Goal: Task Accomplishment & Management: Complete application form

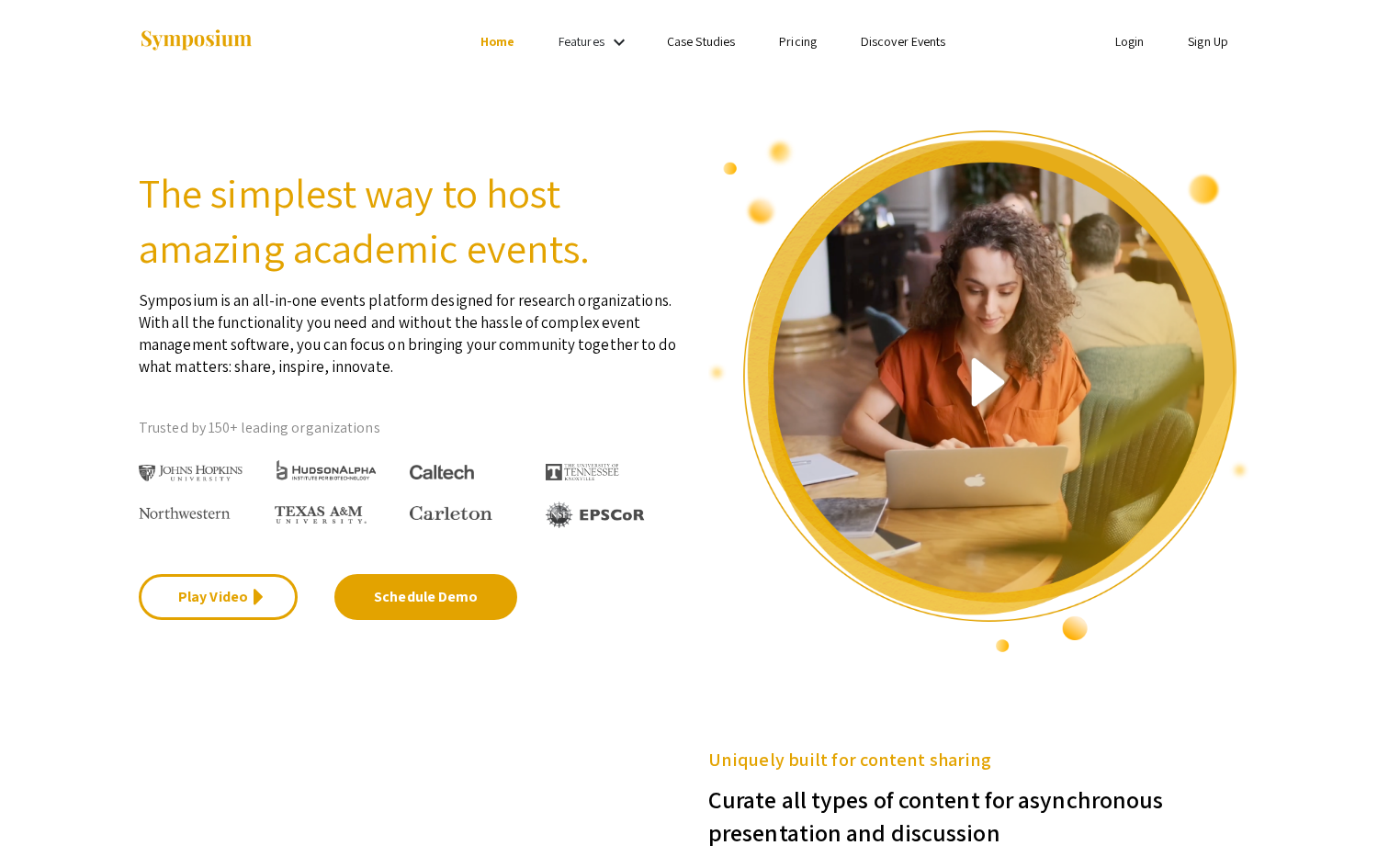
click at [1110, 42] on link "Sign Up" at bounding box center [1207, 41] width 40 height 17
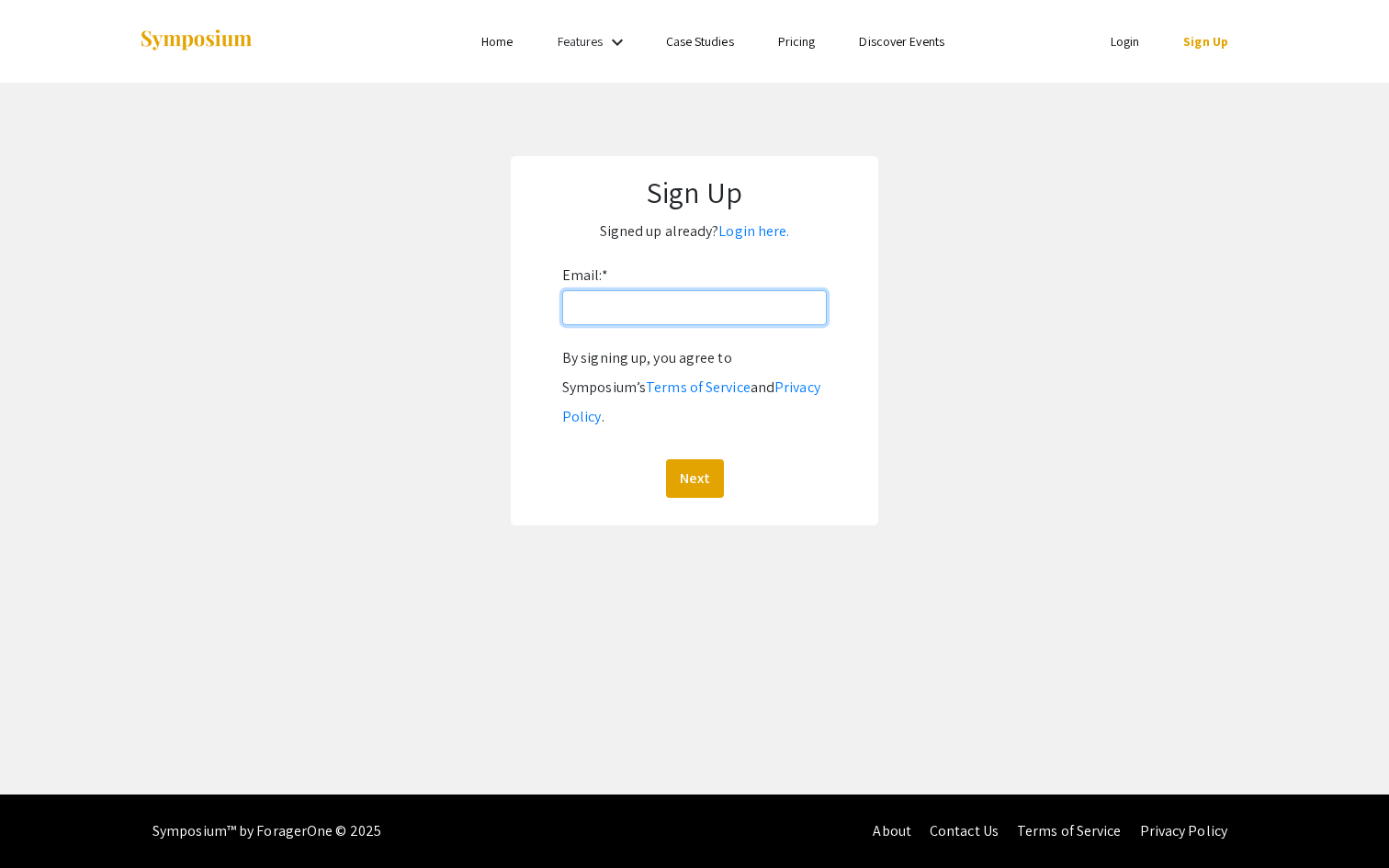
click at [701, 313] on input "Email: *" at bounding box center [694, 307] width 265 height 35
click at [670, 301] on input "dkhalifa@andrew.cmu.edu" at bounding box center [694, 307] width 265 height 35
type input "dkhalifa@qatar.cmu.edu"
click at [666, 459] on button "Next" at bounding box center [694, 478] width 57 height 39
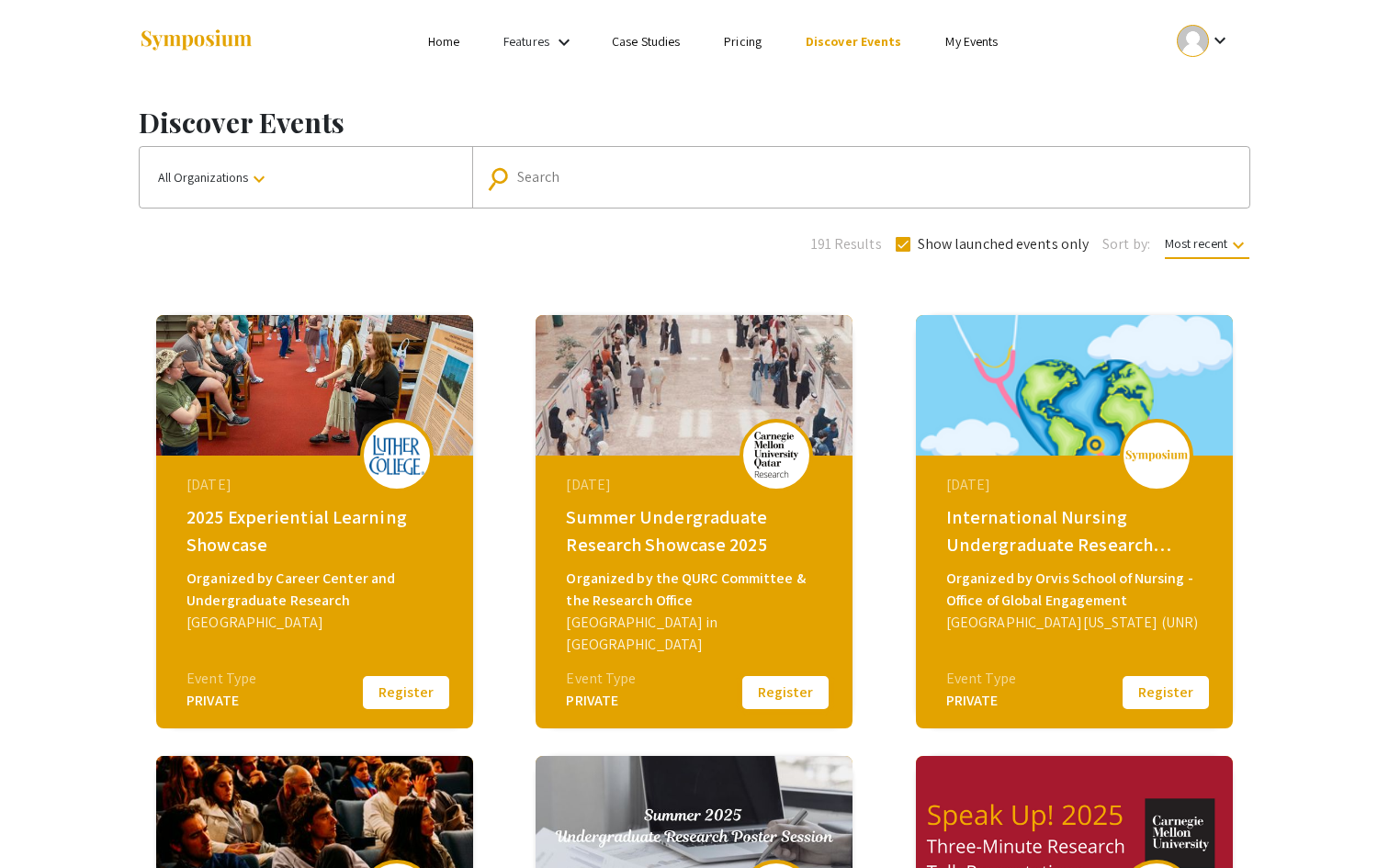
click at [776, 691] on button "Register" at bounding box center [785, 692] width 92 height 39
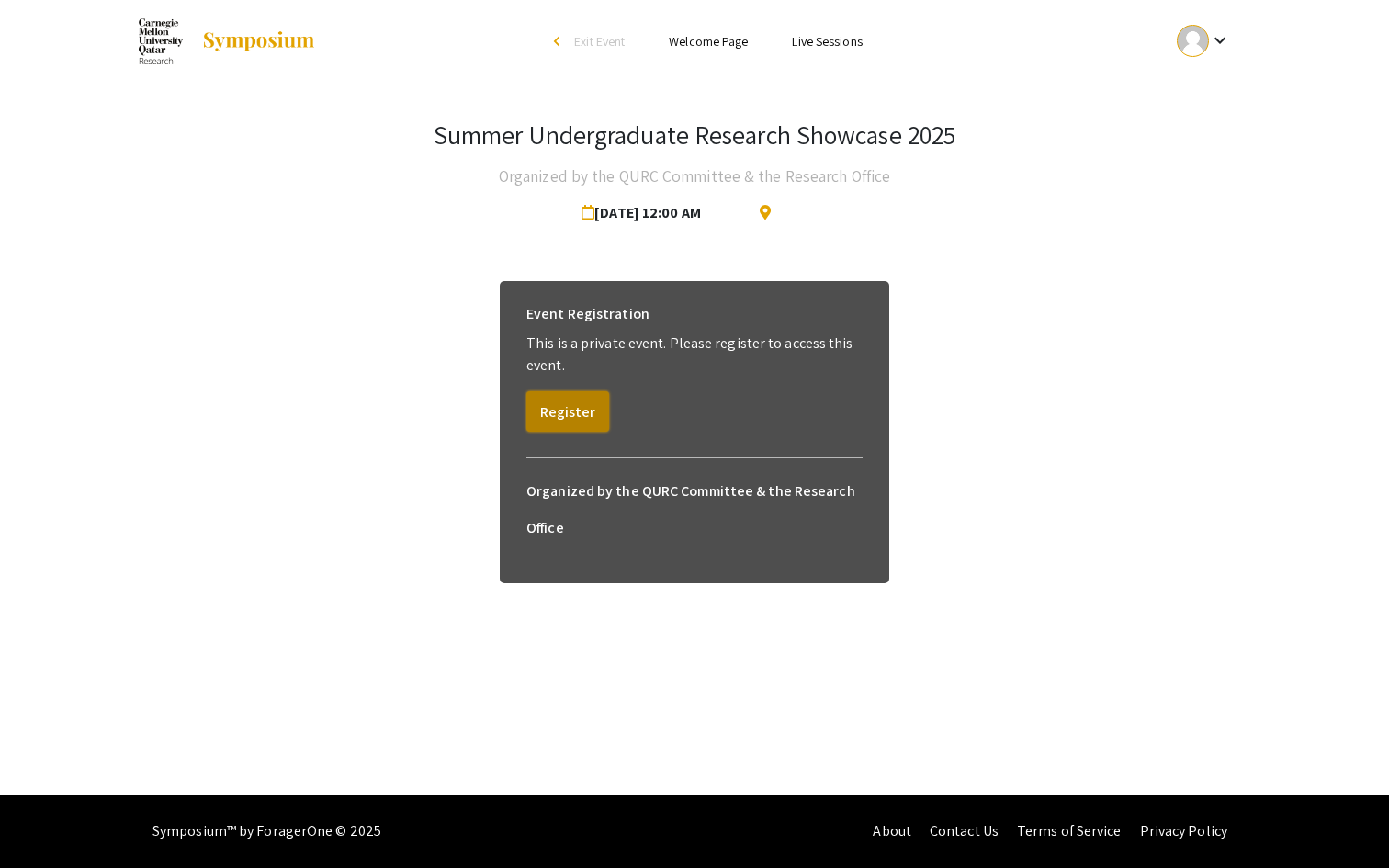
click at [575, 414] on button "Register" at bounding box center [568, 410] width 83 height 40
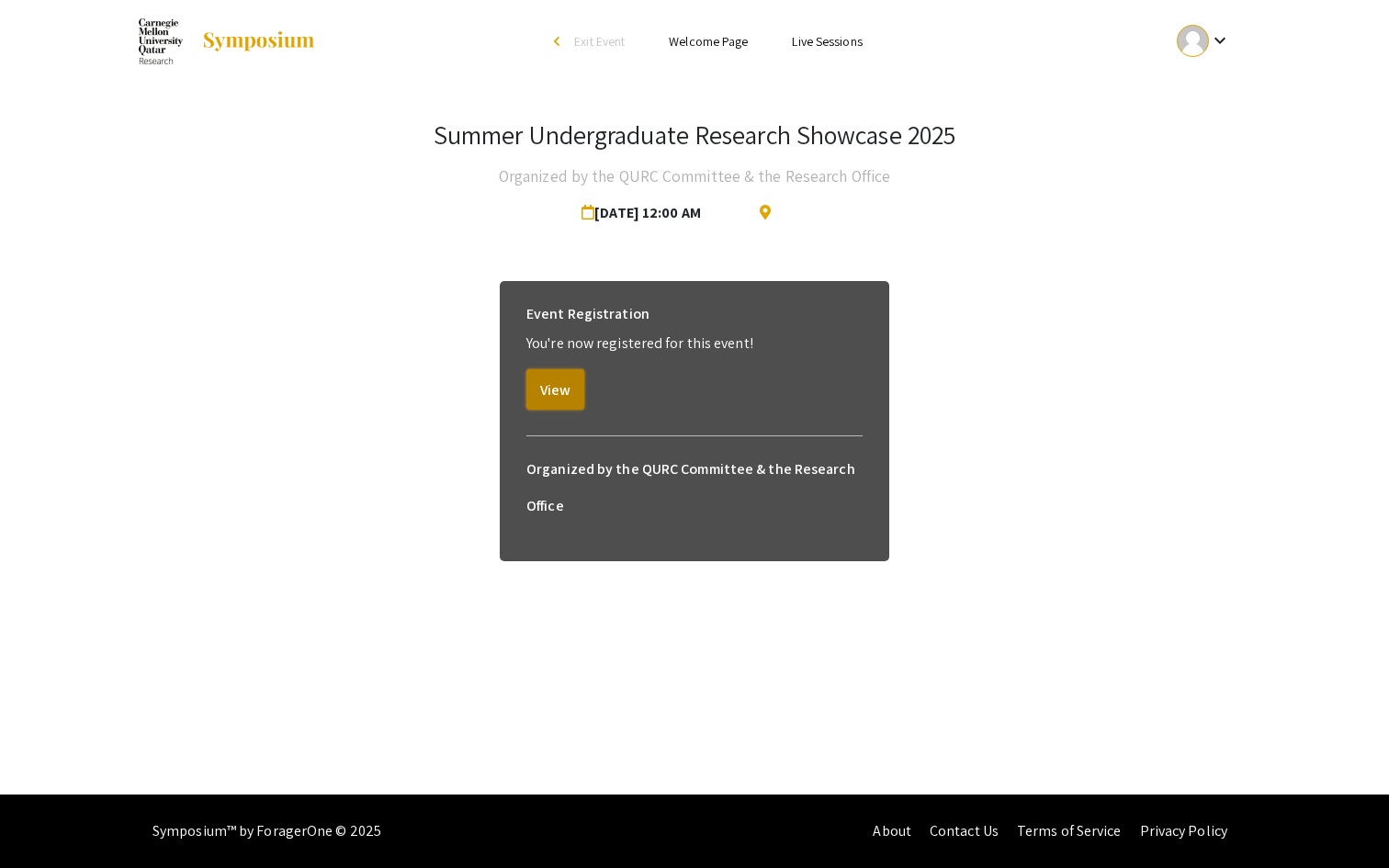
click at [567, 403] on button "View" at bounding box center [555, 389] width 57 height 40
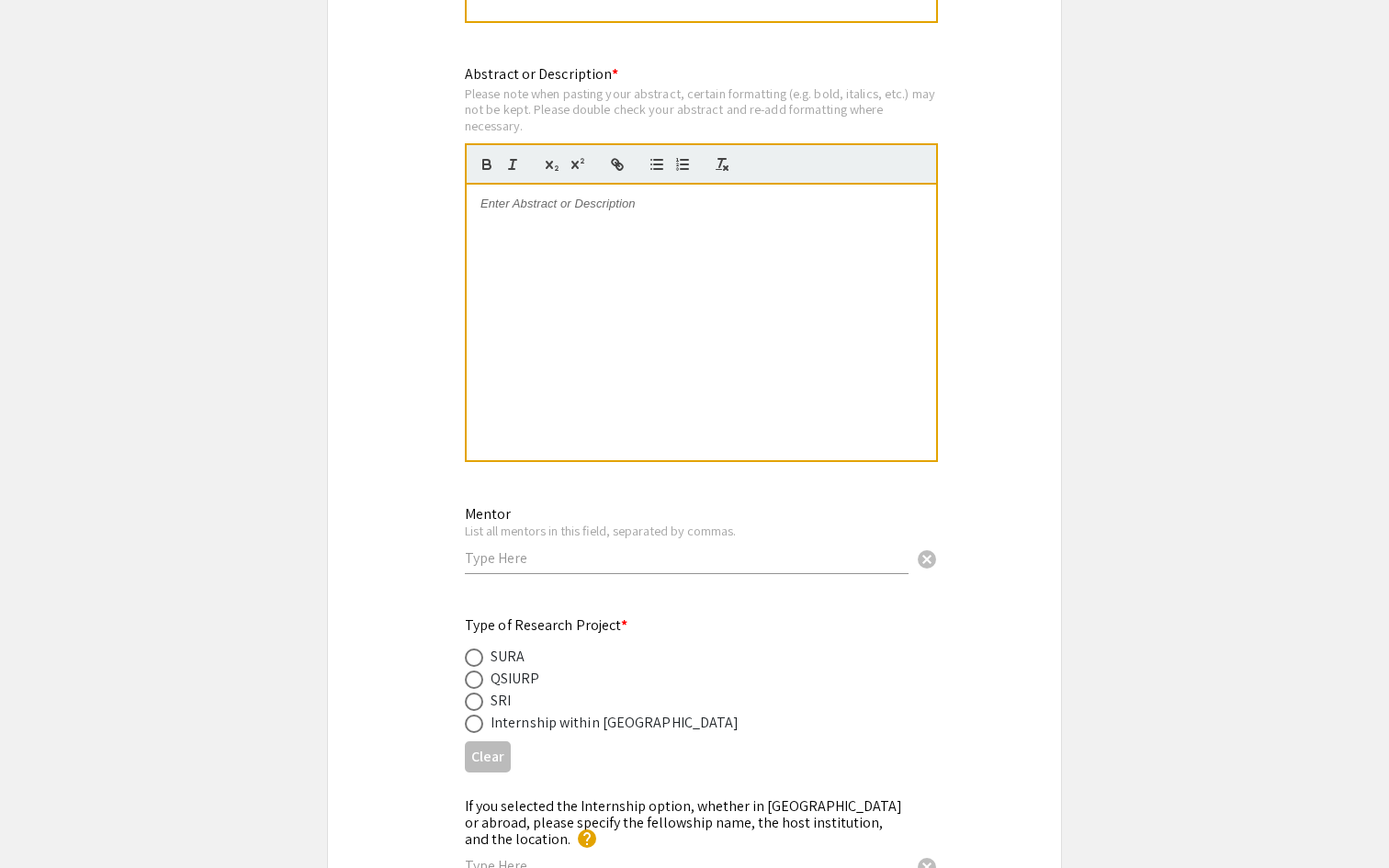
scroll to position [1840, 0]
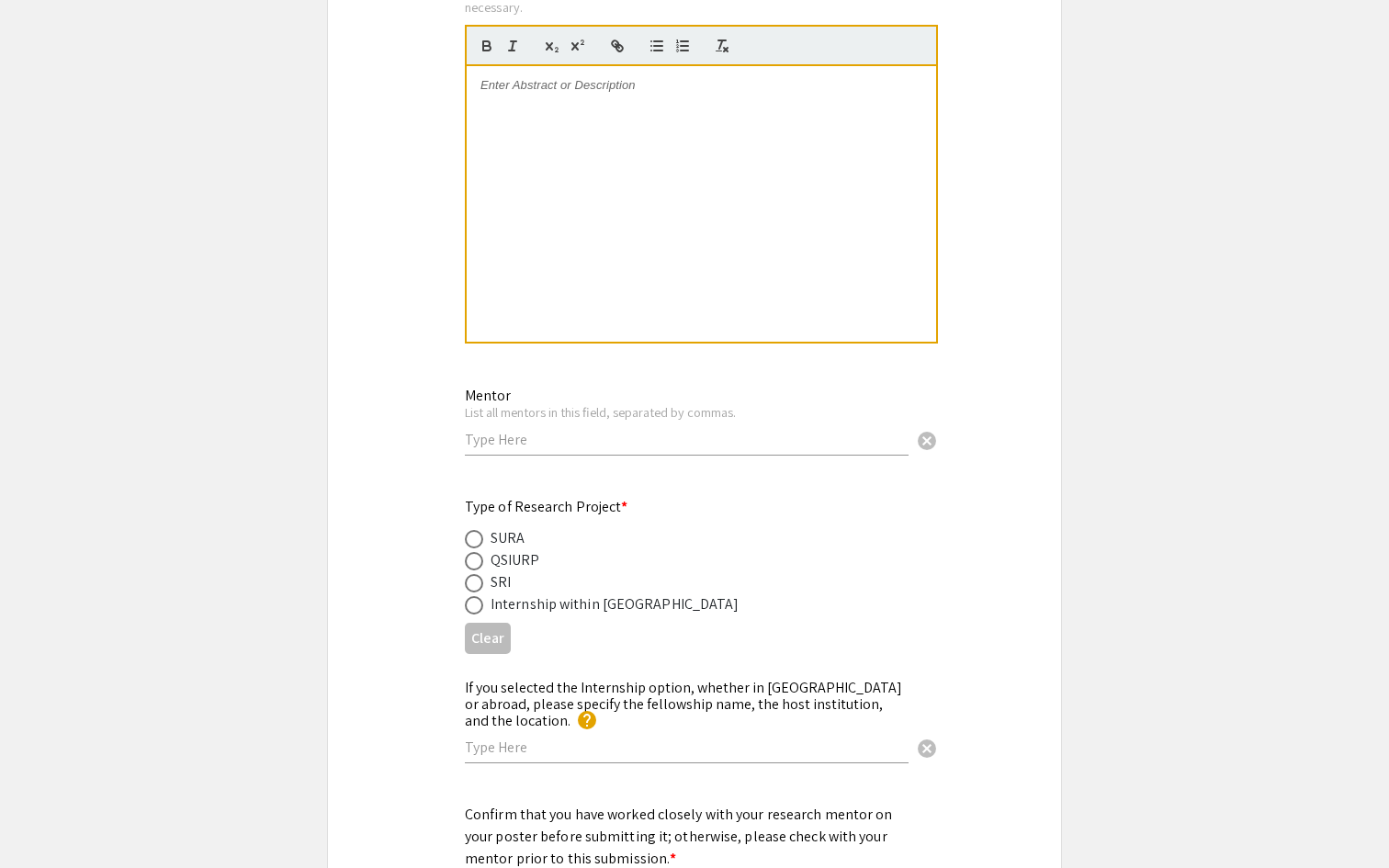
click at [470, 548] on span at bounding box center [474, 539] width 19 height 19
click at [470, 548] on input "radio" at bounding box center [474, 539] width 19 height 19
radio input "true"
click at [485, 447] on input "text" at bounding box center [686, 439] width 444 height 19
type input "Professor Crista Crittenden"
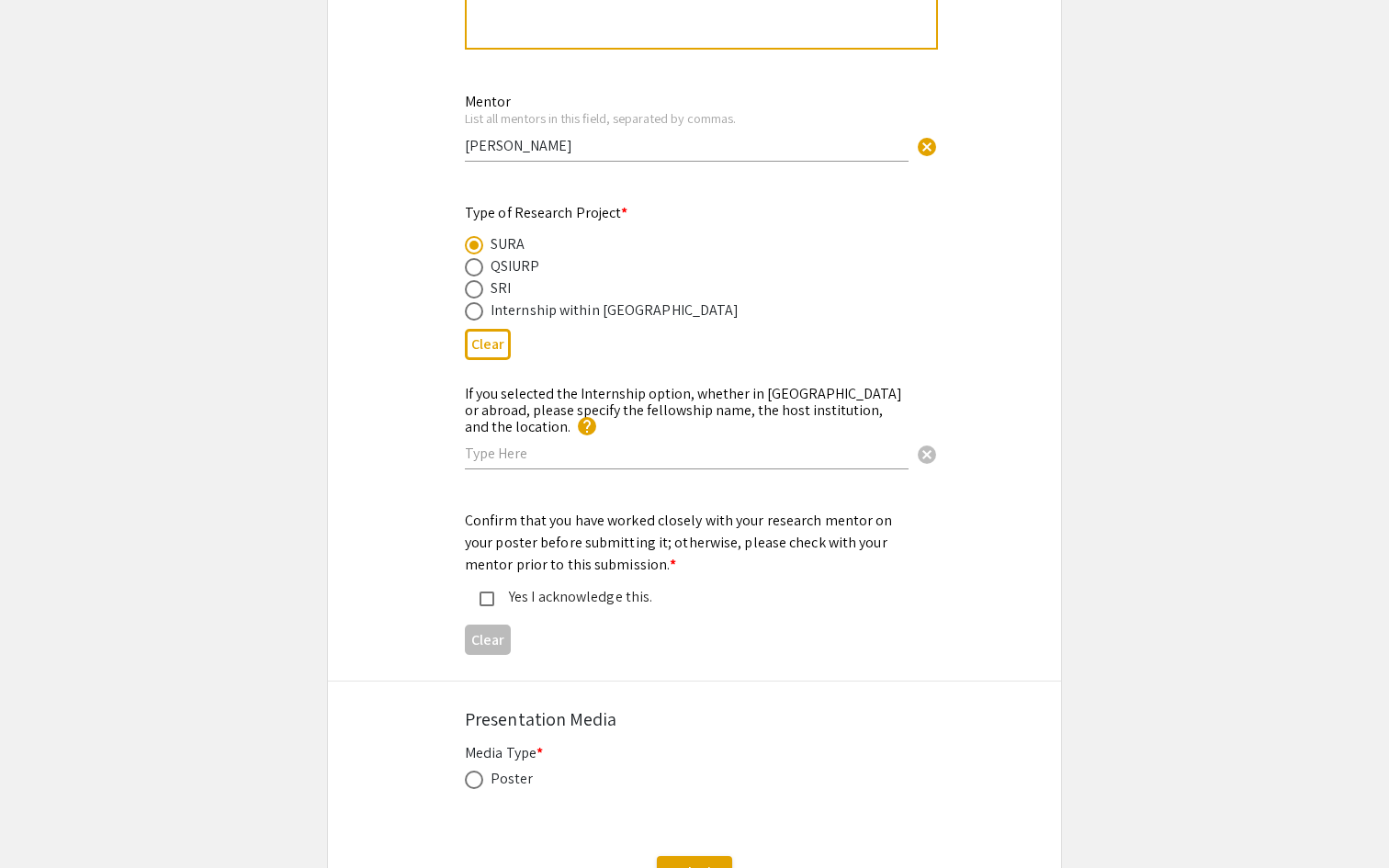
scroll to position [2134, 0]
click at [475, 772] on span at bounding box center [474, 779] width 19 height 19
click at [475, 772] on input "radio" at bounding box center [474, 779] width 19 height 19
radio input "true"
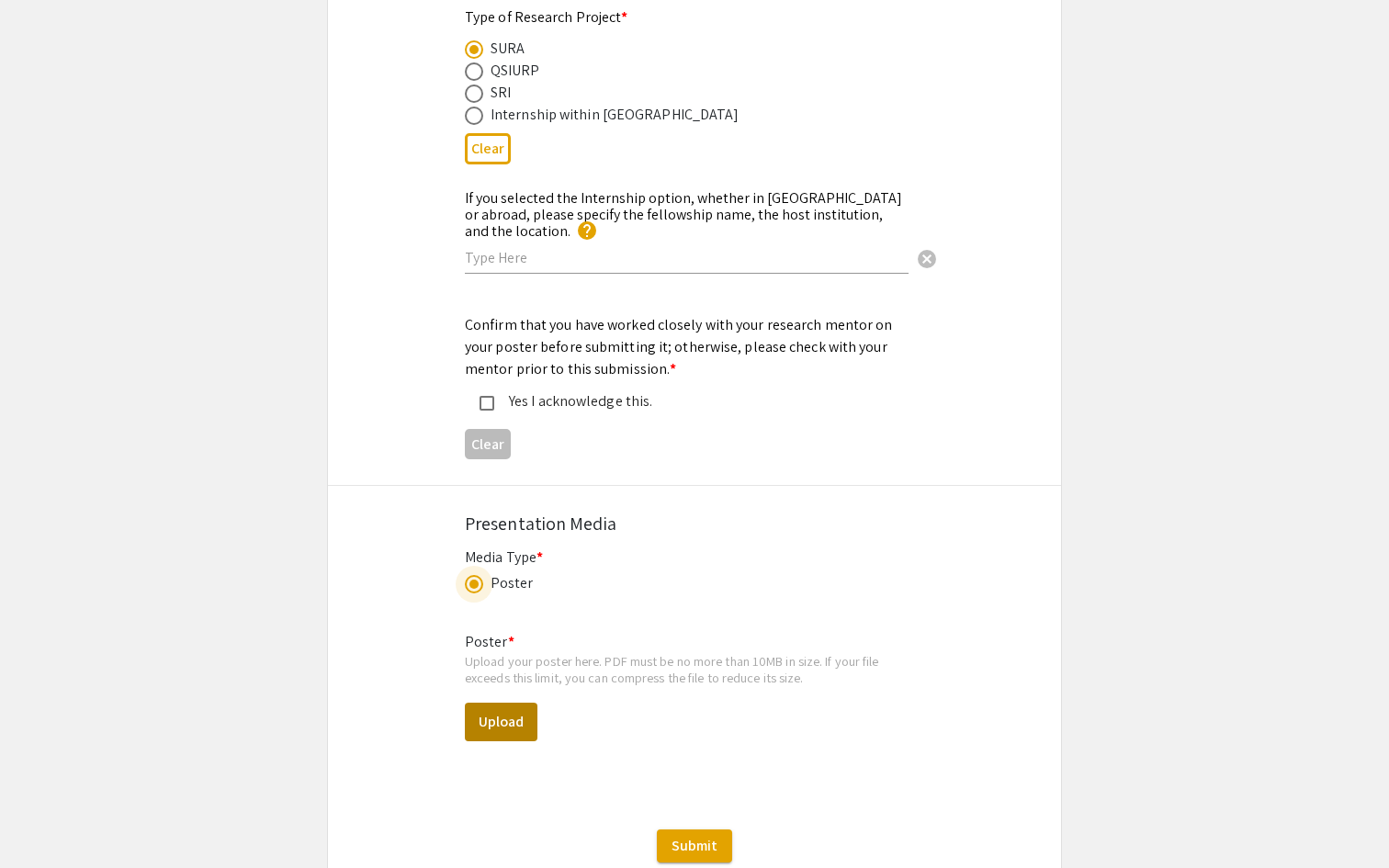
scroll to position [2291, 0]
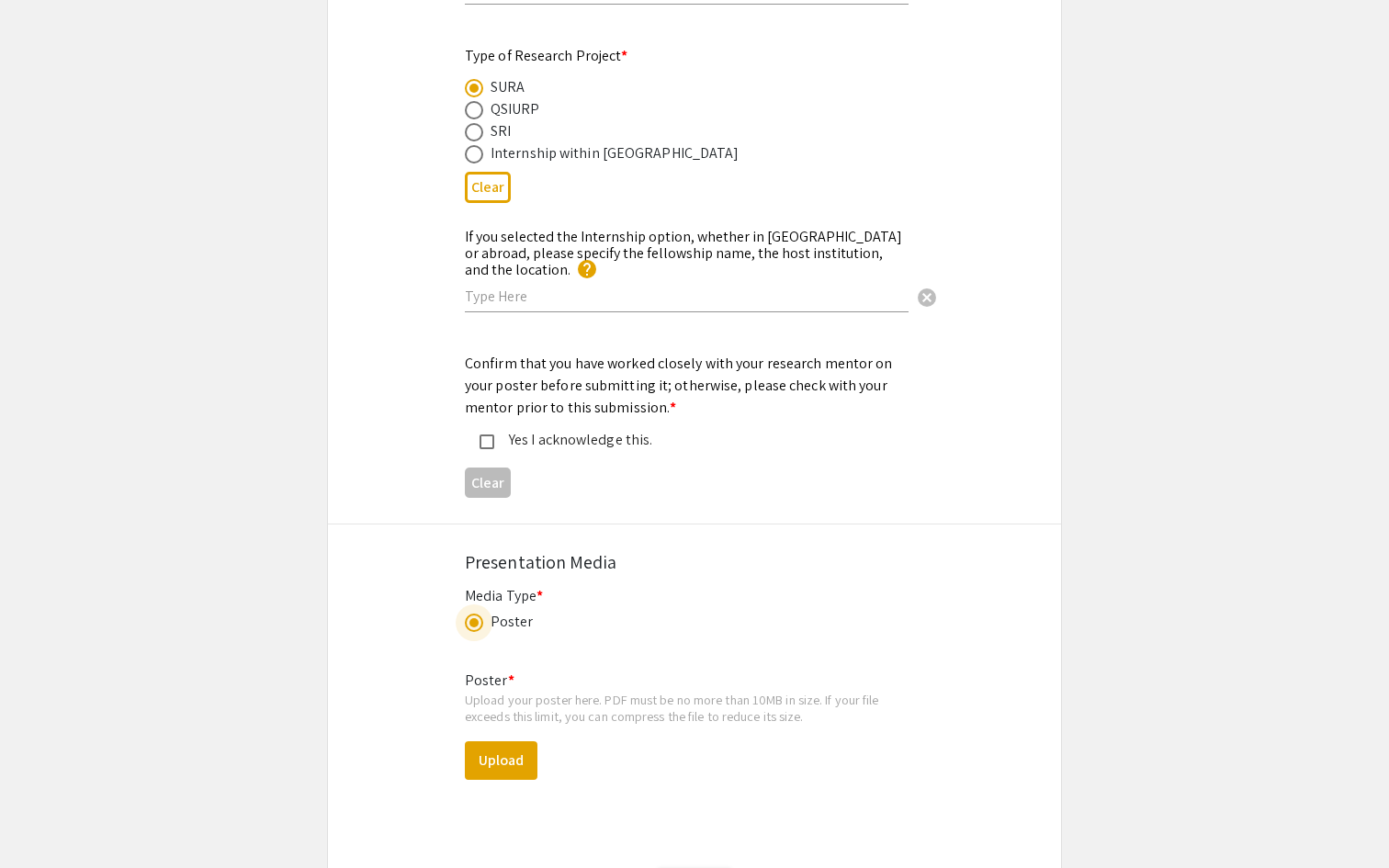
click at [476, 428] on div "Yes I acknowledge this." at bounding box center [679, 439] width 429 height 22
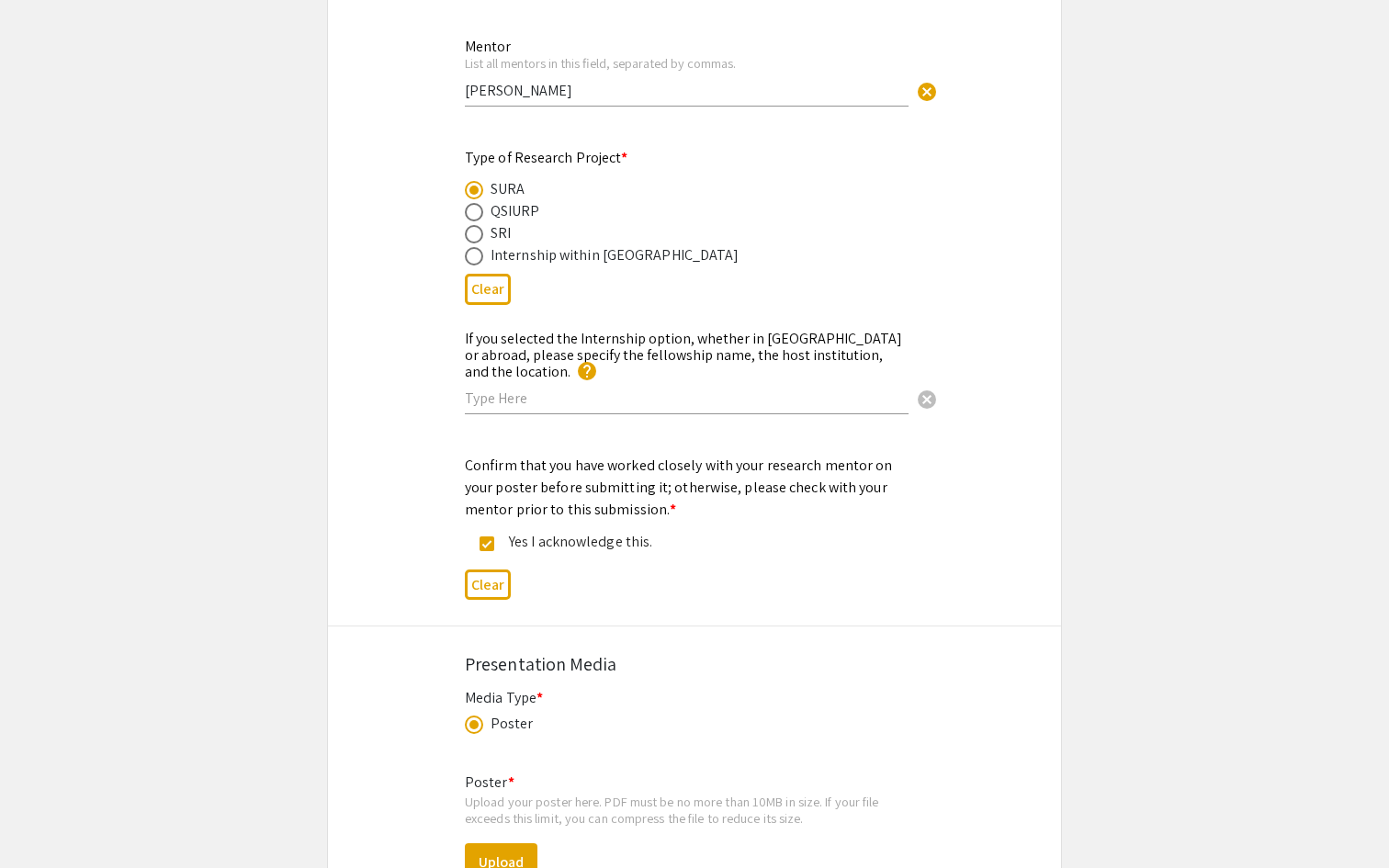
scroll to position [2173, 0]
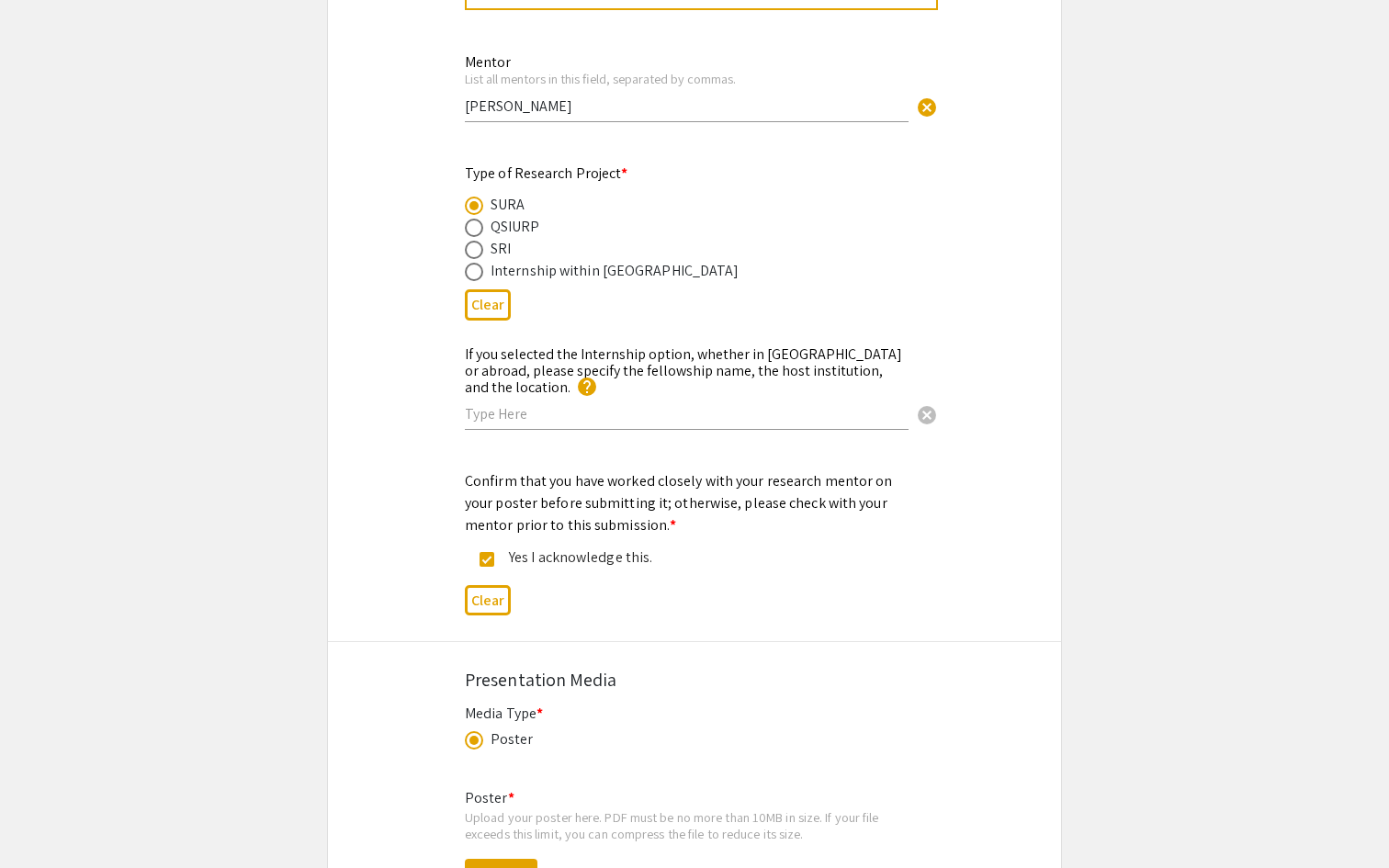
click at [480, 404] on input "text" at bounding box center [686, 413] width 444 height 19
click at [436, 369] on div "If you selected the Internship option, whether in Qatar or abroad, please speci…" at bounding box center [694, 397] width 733 height 110
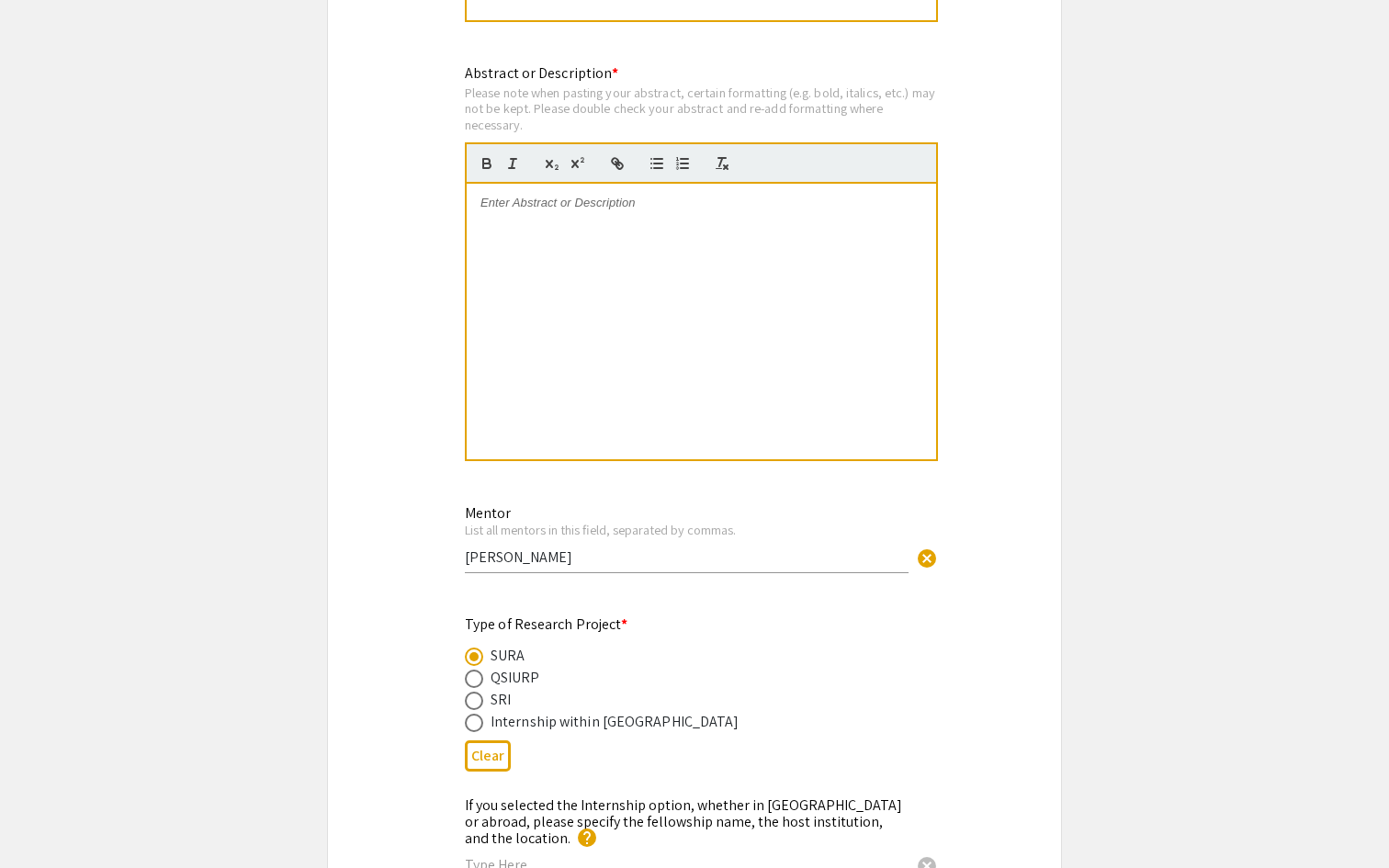
scroll to position [1712, 0]
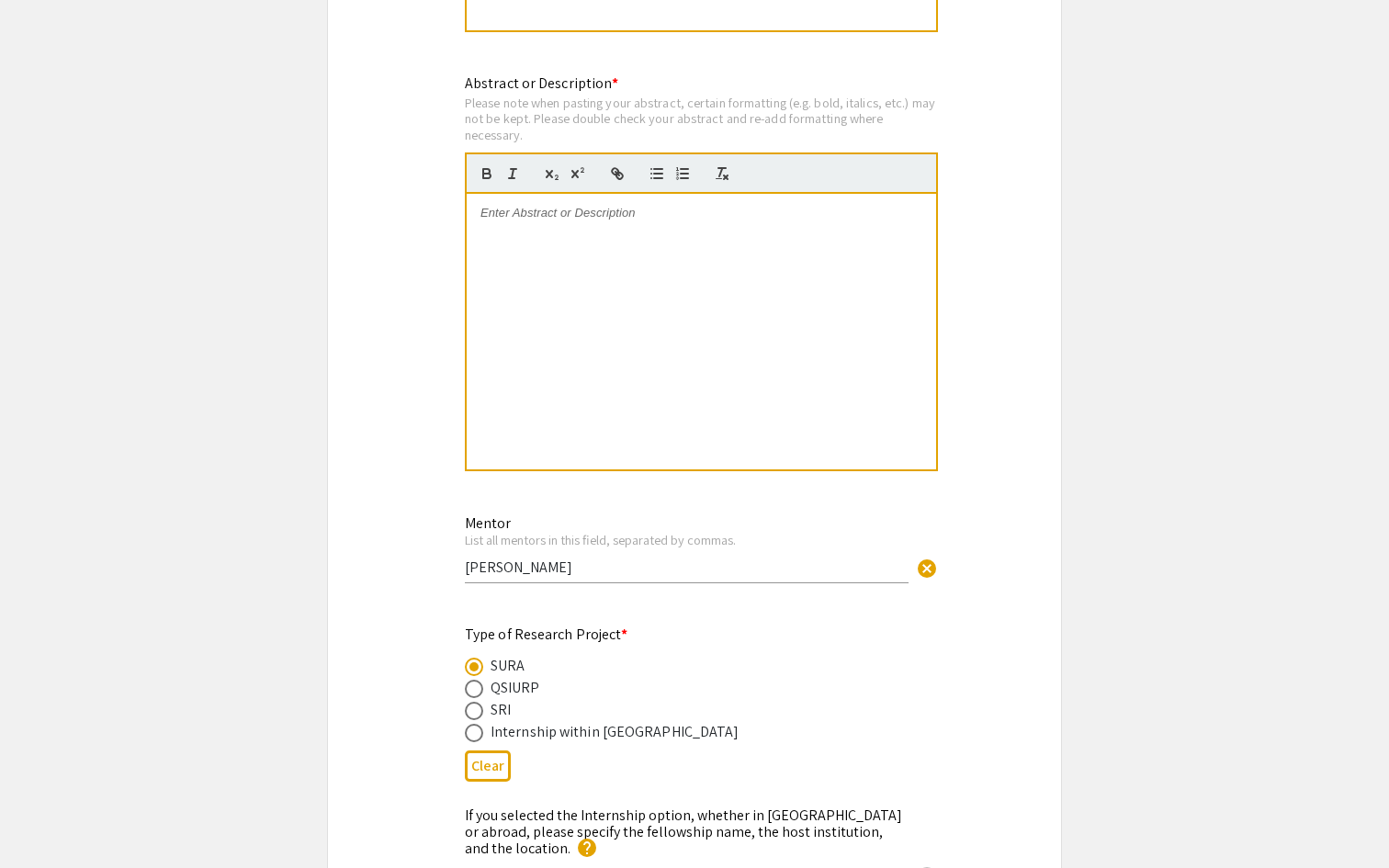
click at [479, 566] on input "Professor Crista Crittenden" at bounding box center [686, 567] width 444 height 19
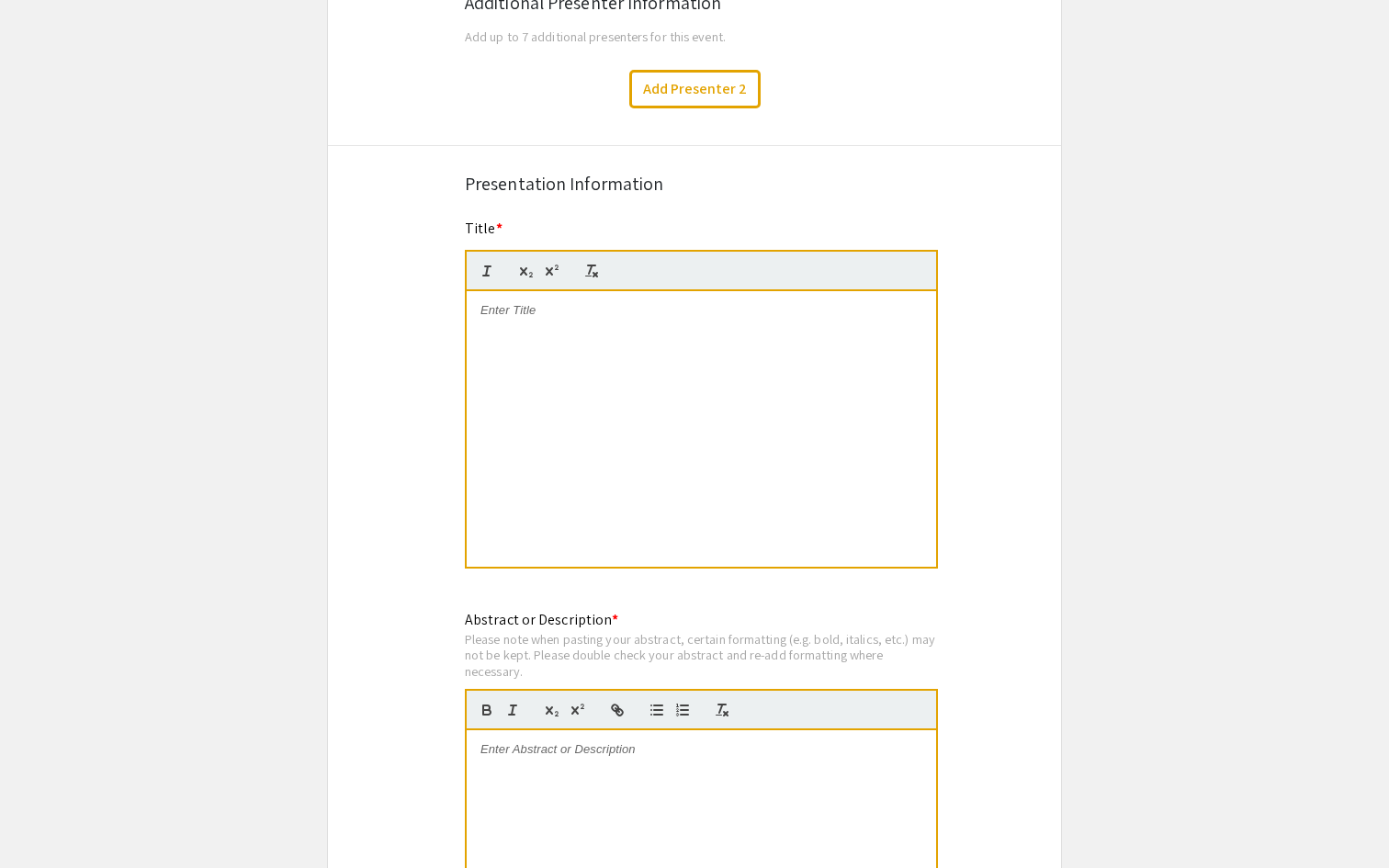
scroll to position [1149, 0]
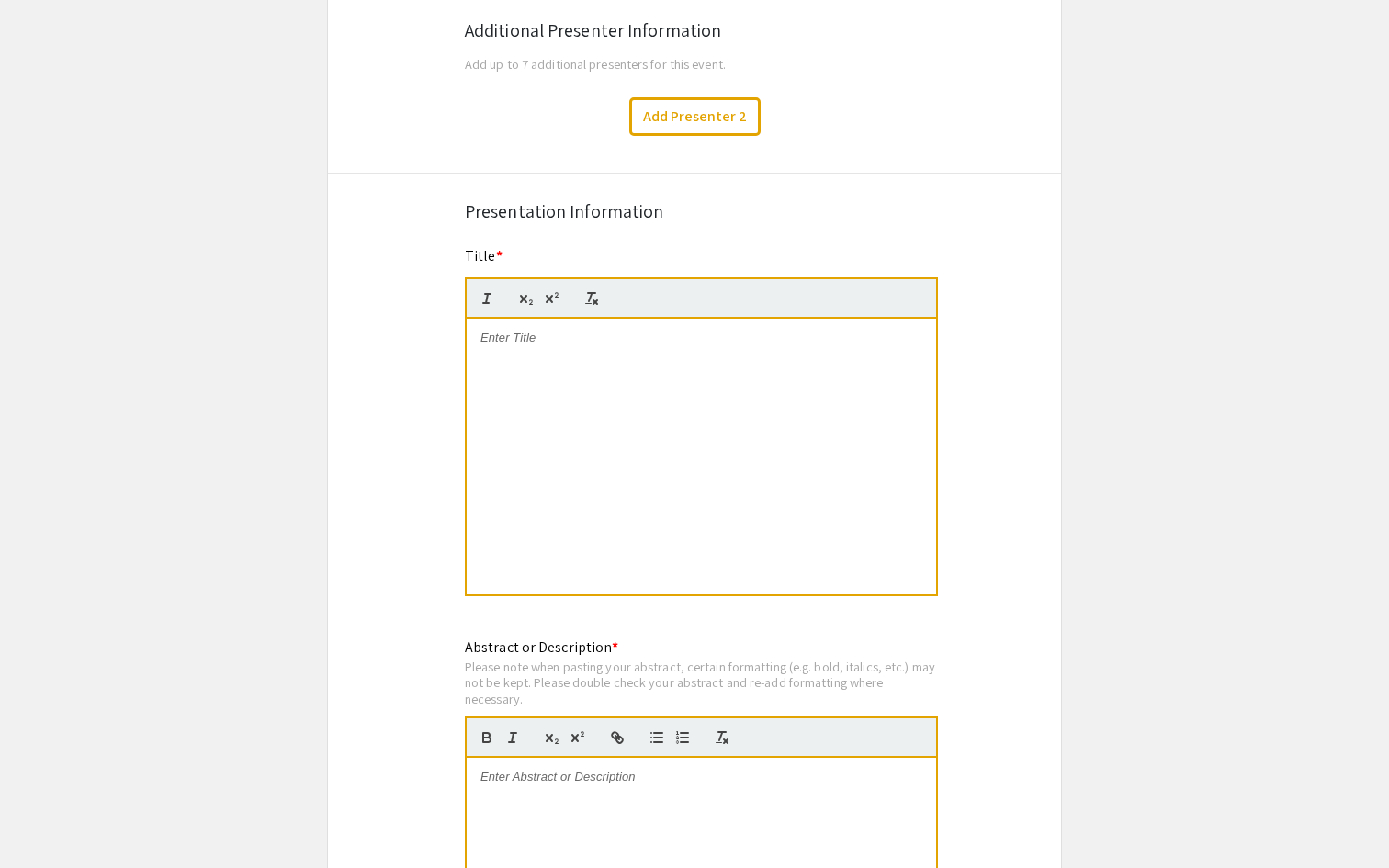
click at [502, 499] on div at bounding box center [701, 456] width 469 height 276
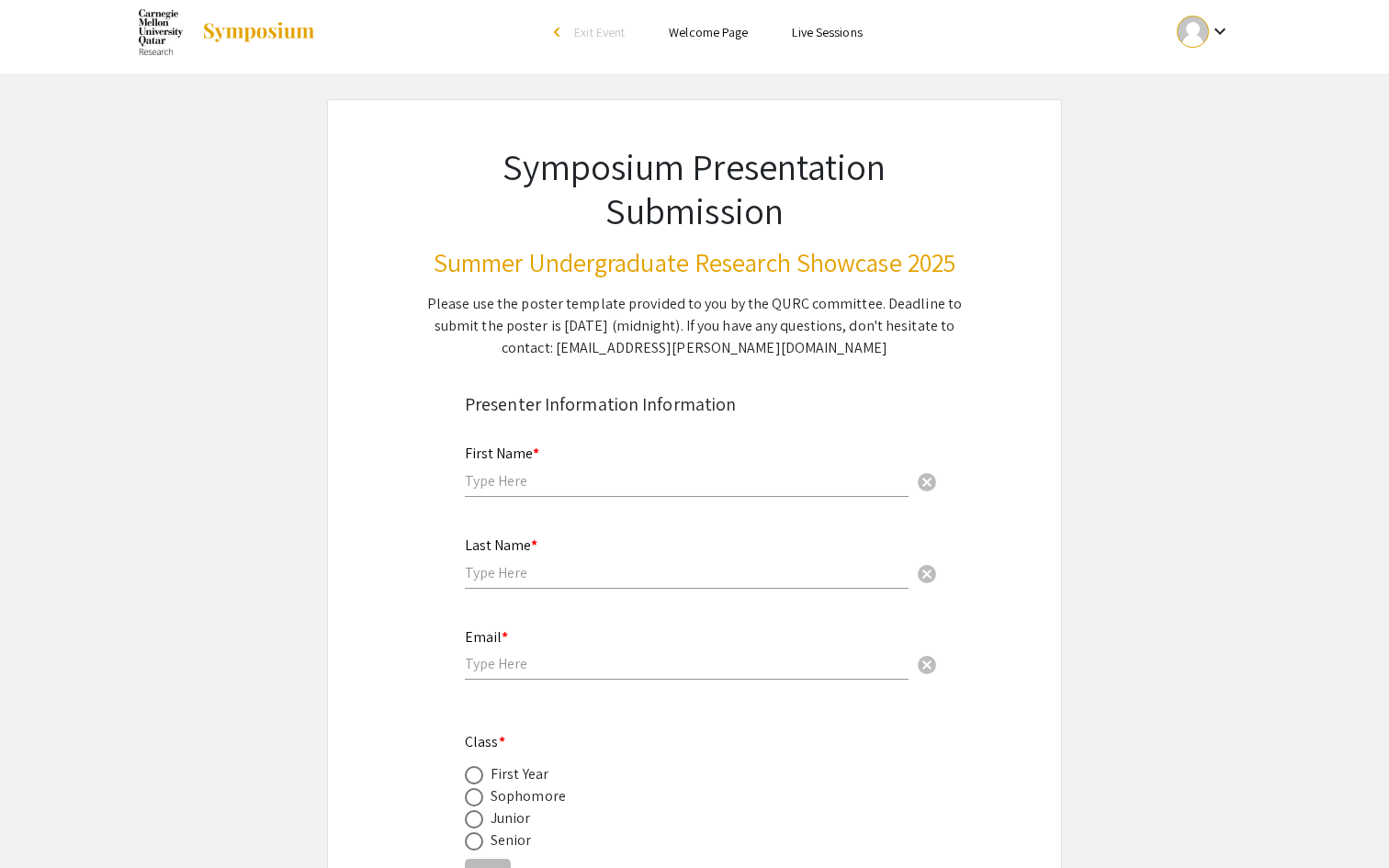
scroll to position [0, 0]
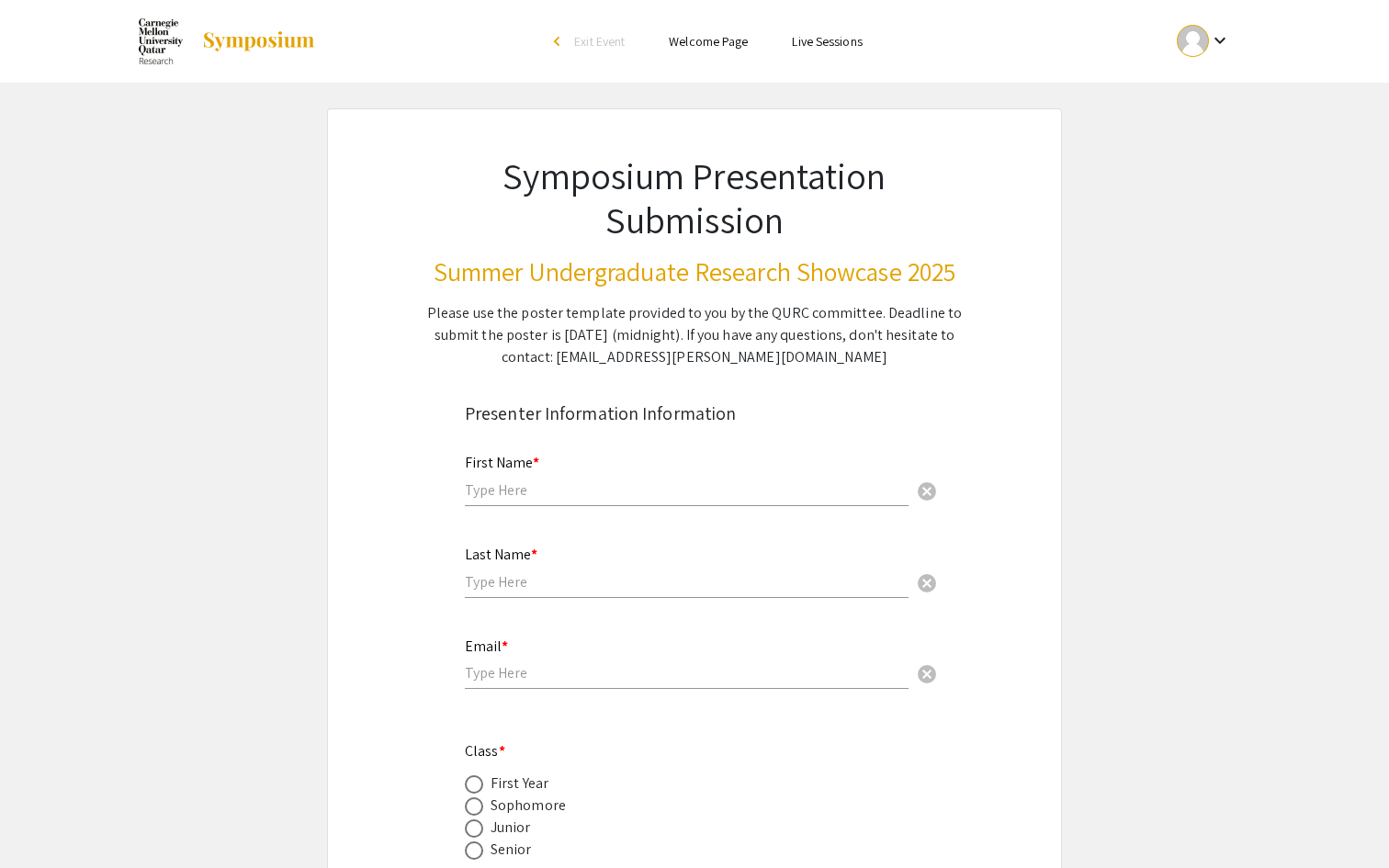
click at [486, 482] on input "text" at bounding box center [686, 490] width 444 height 19
type input "Deema"
type input "Al-Khalifa"
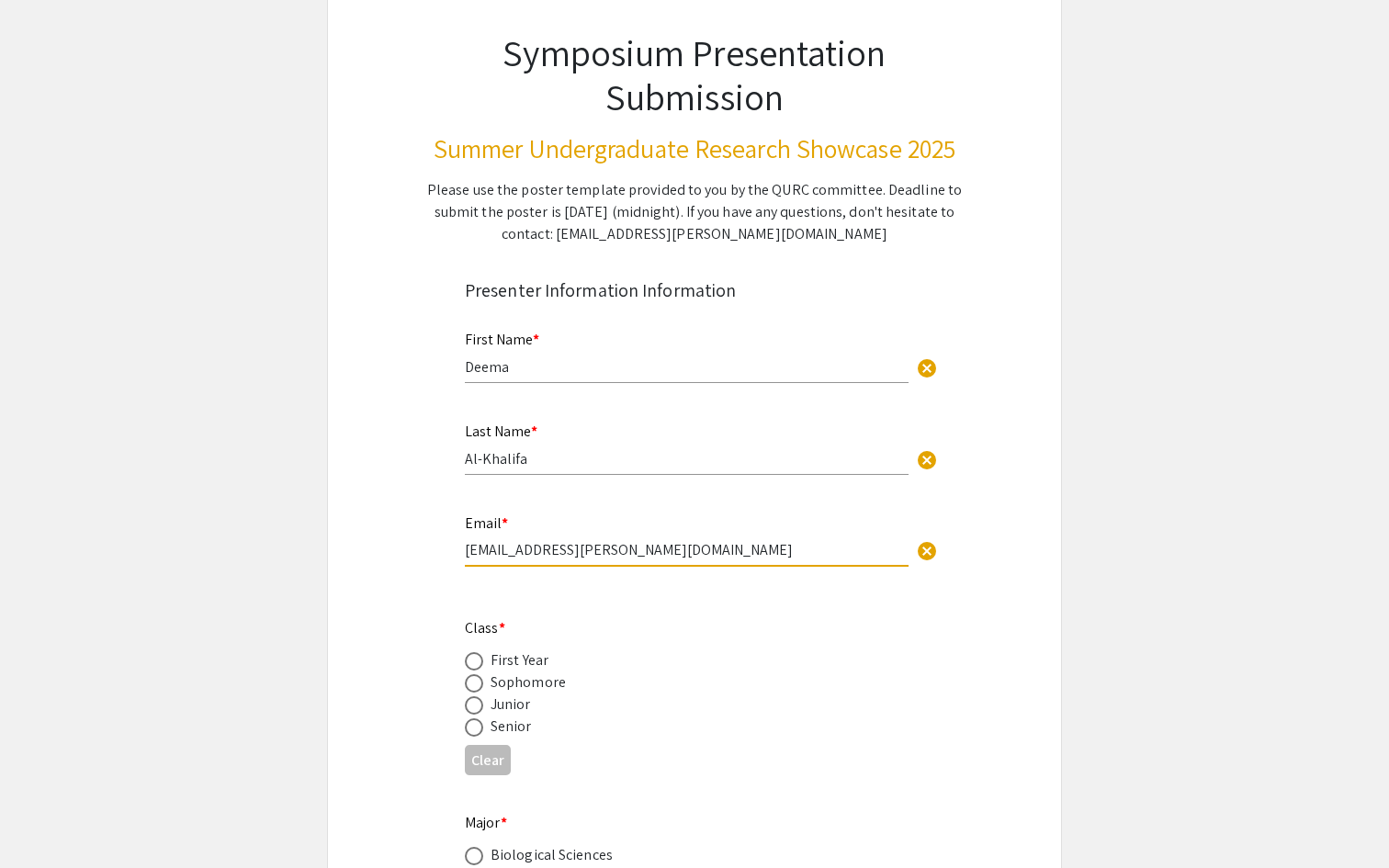
scroll to position [237, 0]
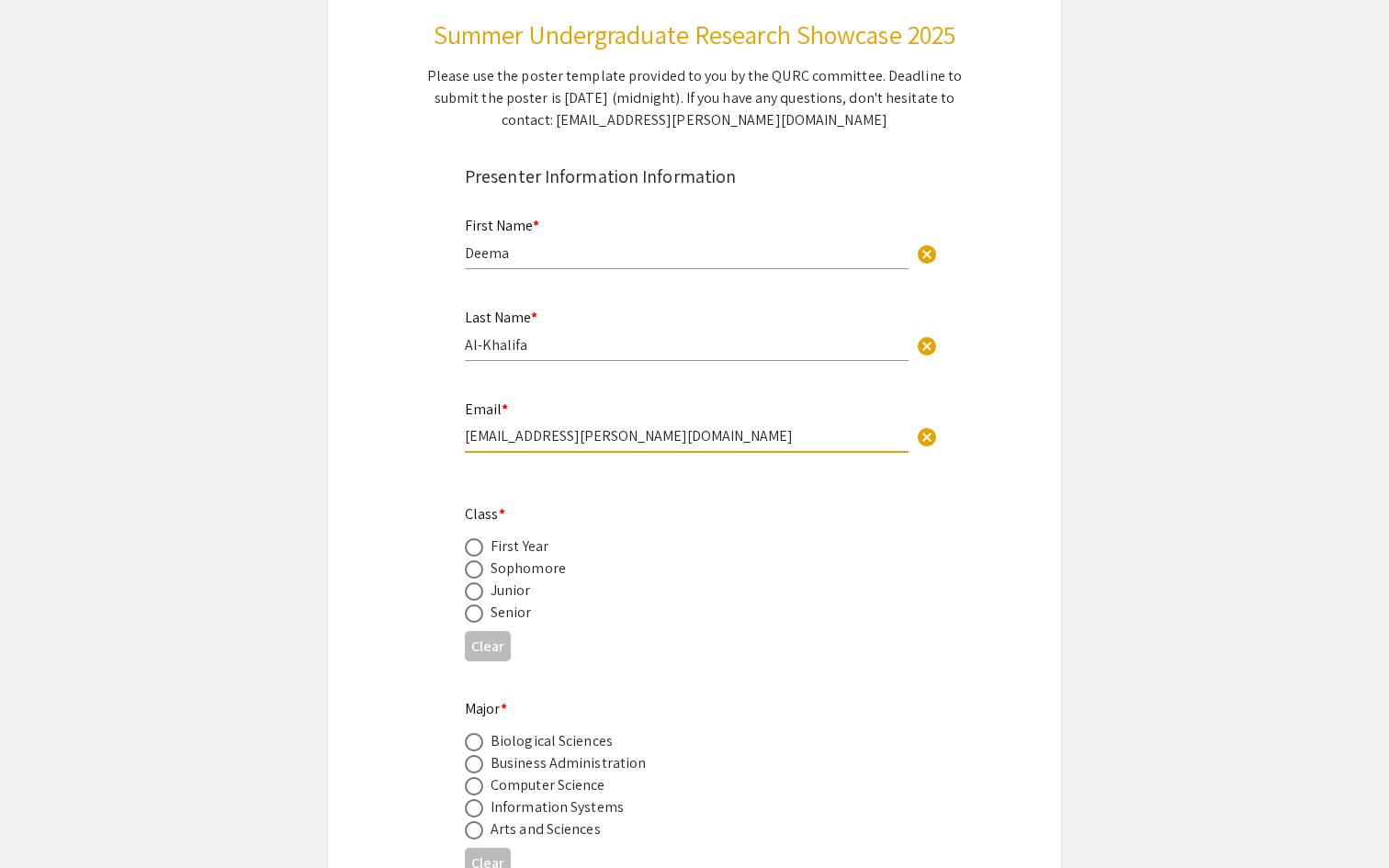
type input "dkhalifa@andrew.cmu.edu"
click at [476, 594] on span at bounding box center [474, 591] width 19 height 19
click at [476, 594] on input "radio" at bounding box center [474, 591] width 19 height 19
radio input "true"
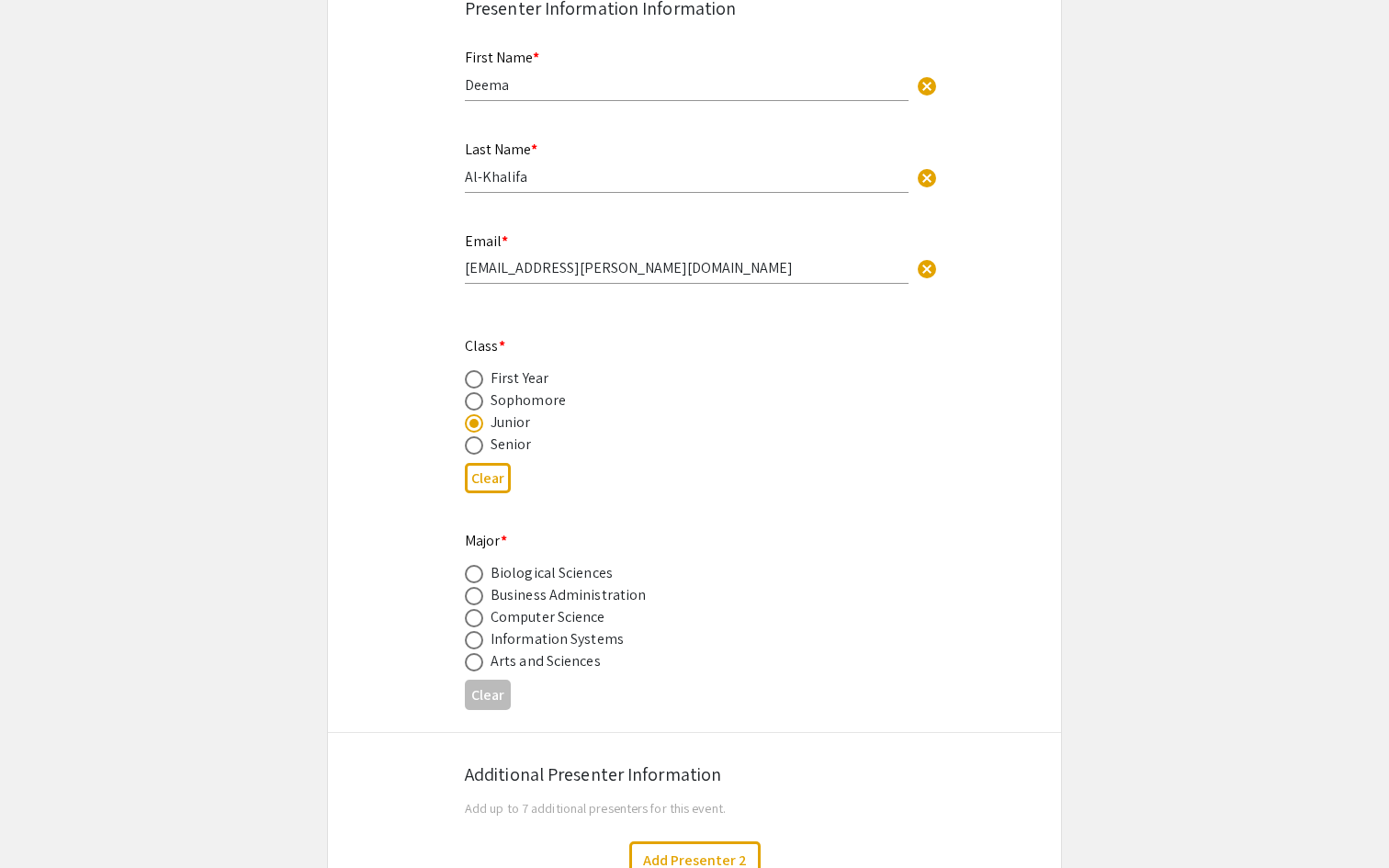
scroll to position [413, 0]
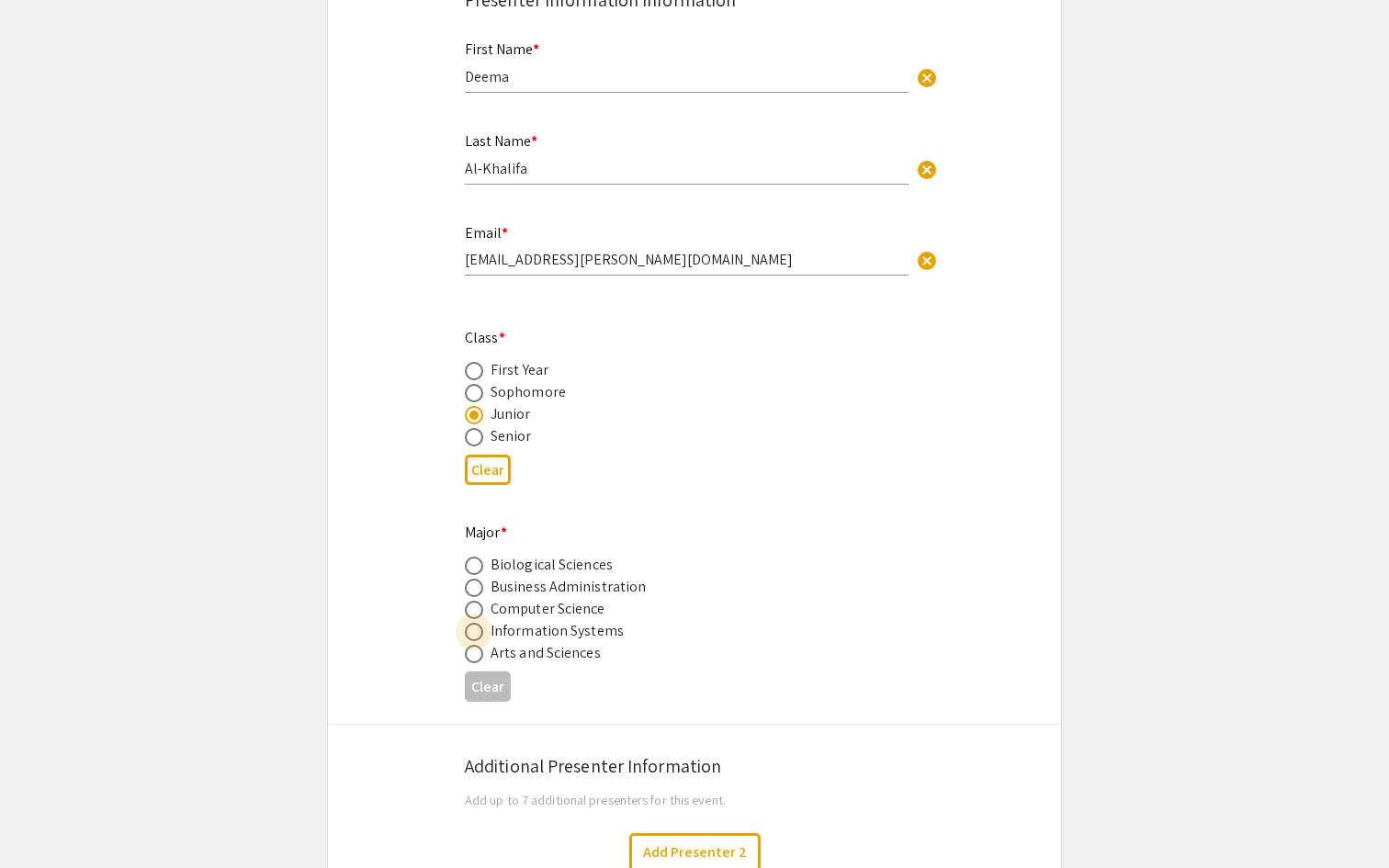
click at [473, 633] on span at bounding box center [474, 632] width 19 height 19
click at [473, 633] on input "radio" at bounding box center [474, 632] width 19 height 19
radio input "true"
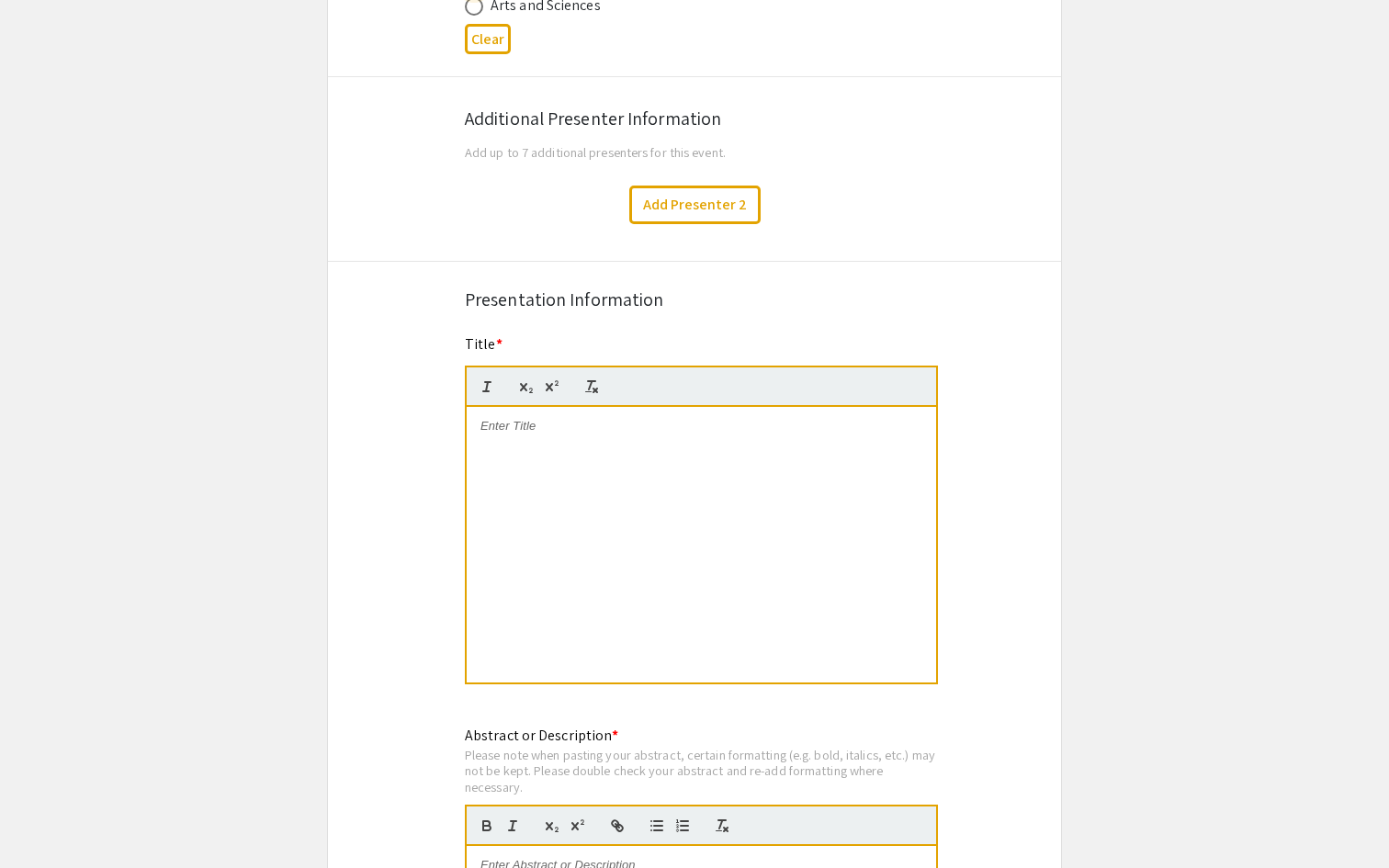
scroll to position [1083, 0]
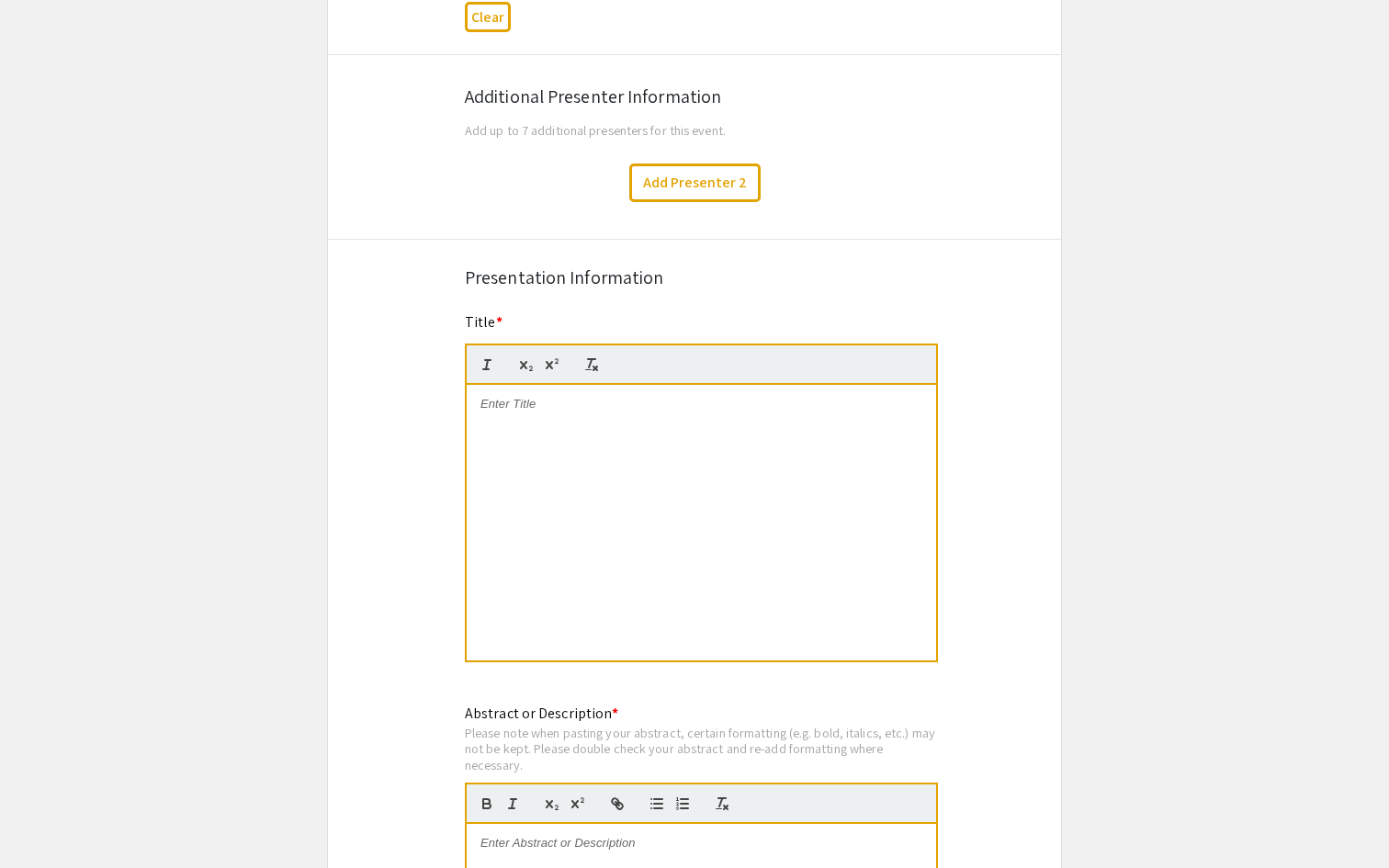
click at [605, 538] on div at bounding box center [701, 522] width 469 height 276
click at [478, 404] on div "he Influence of Collectivist Culture on Health-Seeking Behavior" at bounding box center [701, 522] width 469 height 276
click at [479, 424] on div "The Influence of Collectivist Culture on Health-Seeking Behavior" at bounding box center [701, 522] width 469 height 276
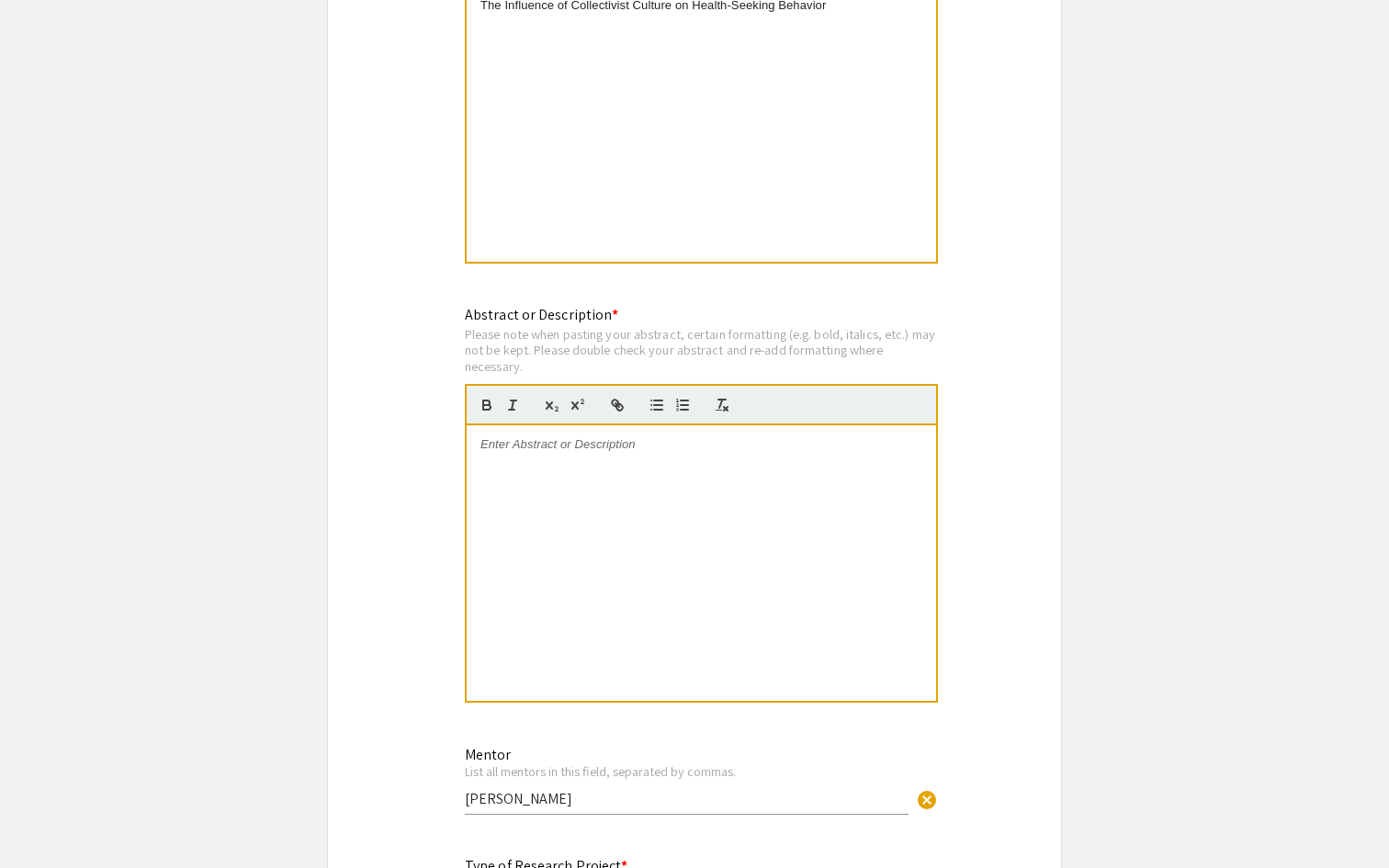
scroll to position [1492, 0]
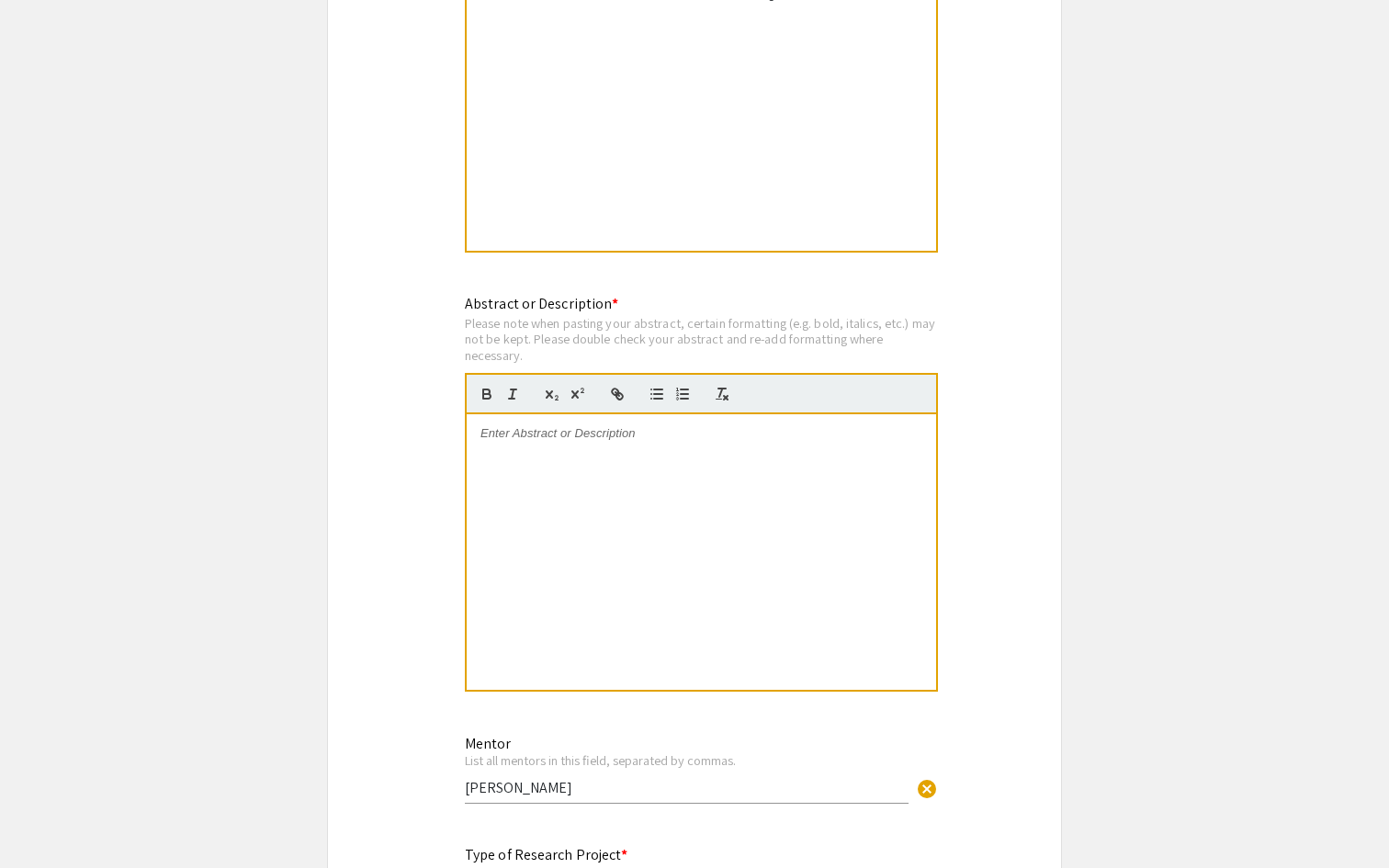
click at [718, 454] on div at bounding box center [701, 552] width 469 height 276
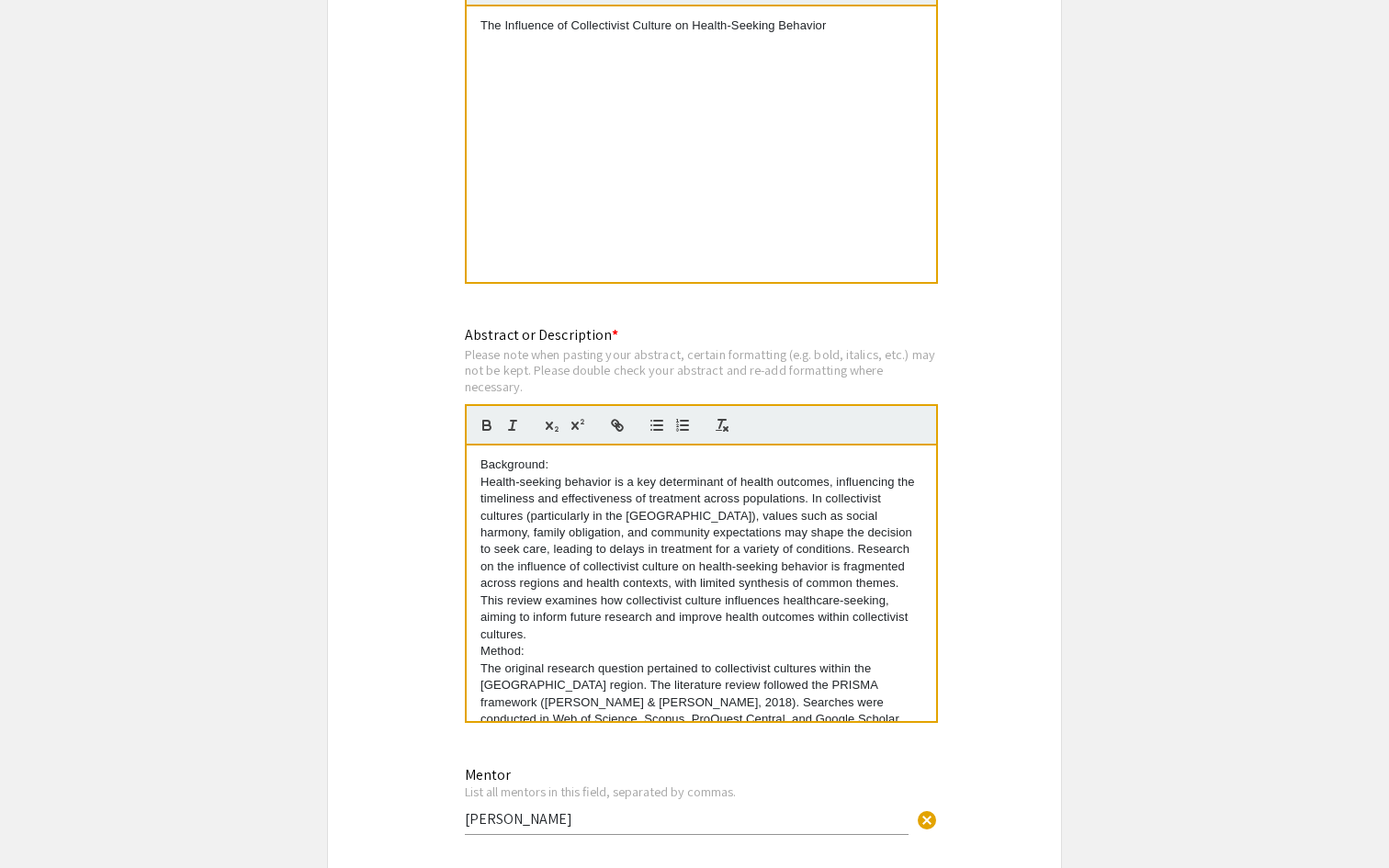
scroll to position [1466, 0]
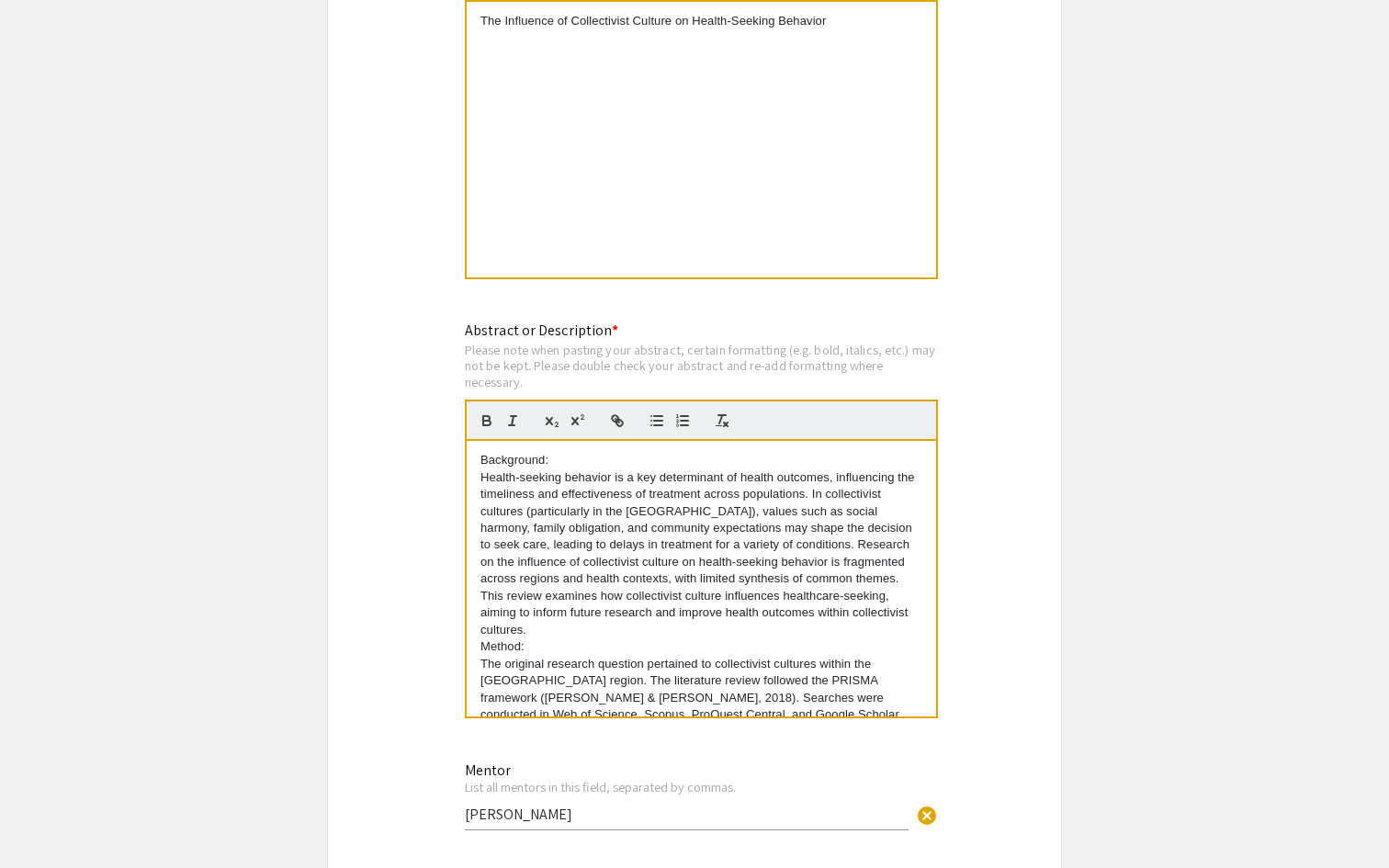
click at [482, 462] on p "Background:" at bounding box center [701, 460] width 442 height 17
click at [480, 638] on p "Method:" at bounding box center [701, 647] width 442 height 17
click at [490, 655] on p "Method:" at bounding box center [701, 664] width 442 height 17
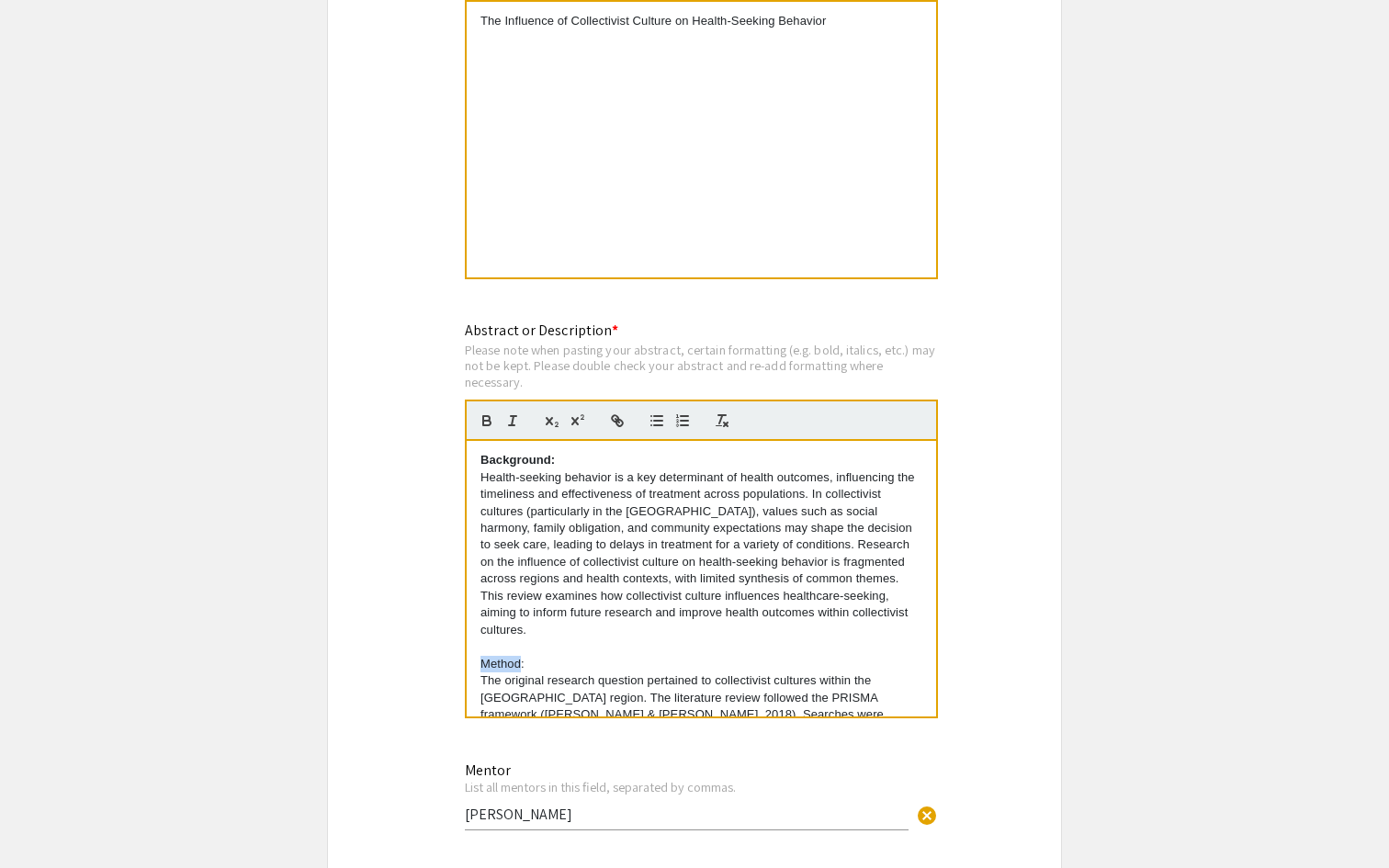
click at [490, 655] on p "Method:" at bounding box center [701, 664] width 442 height 17
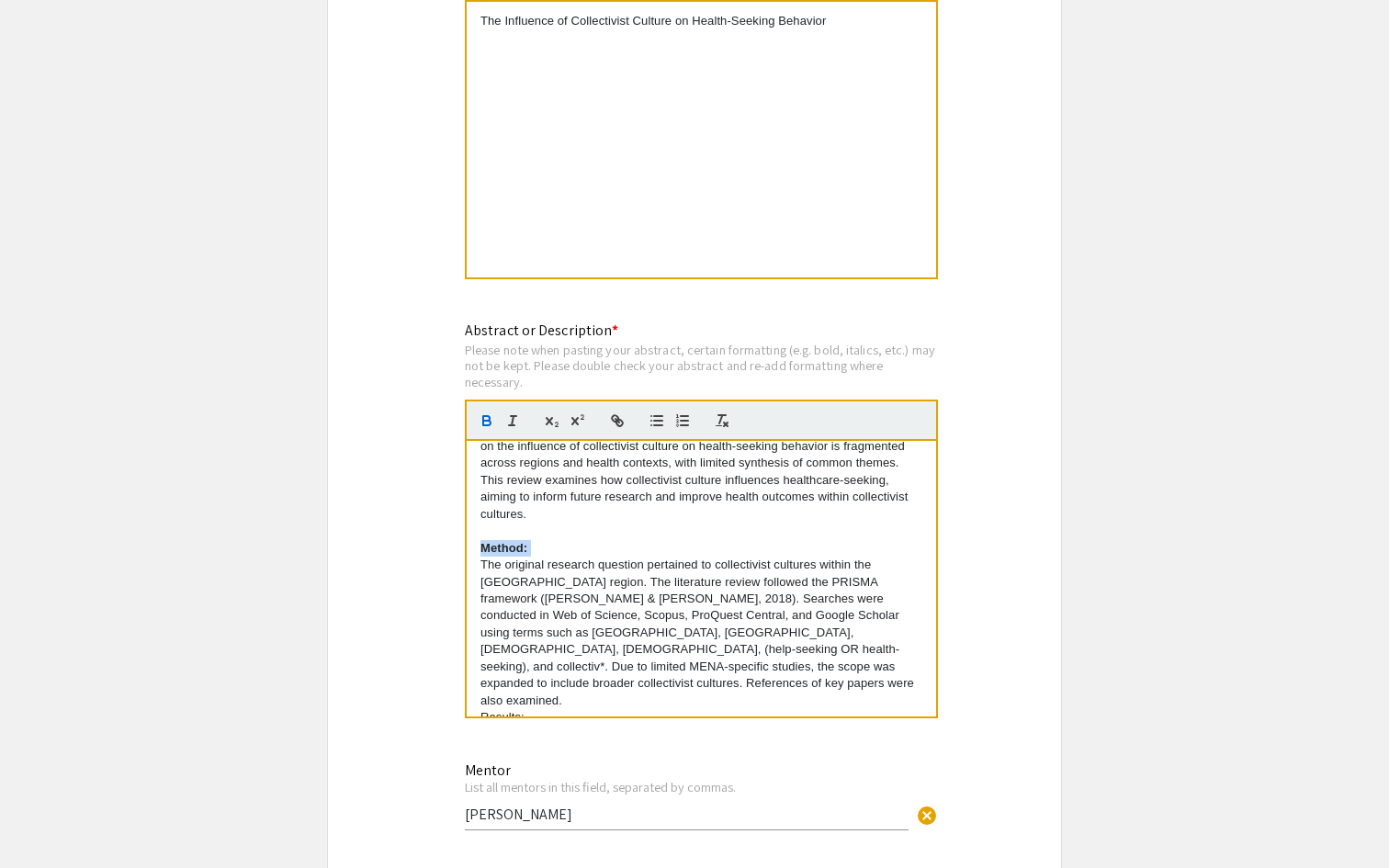
scroll to position [123, 0]
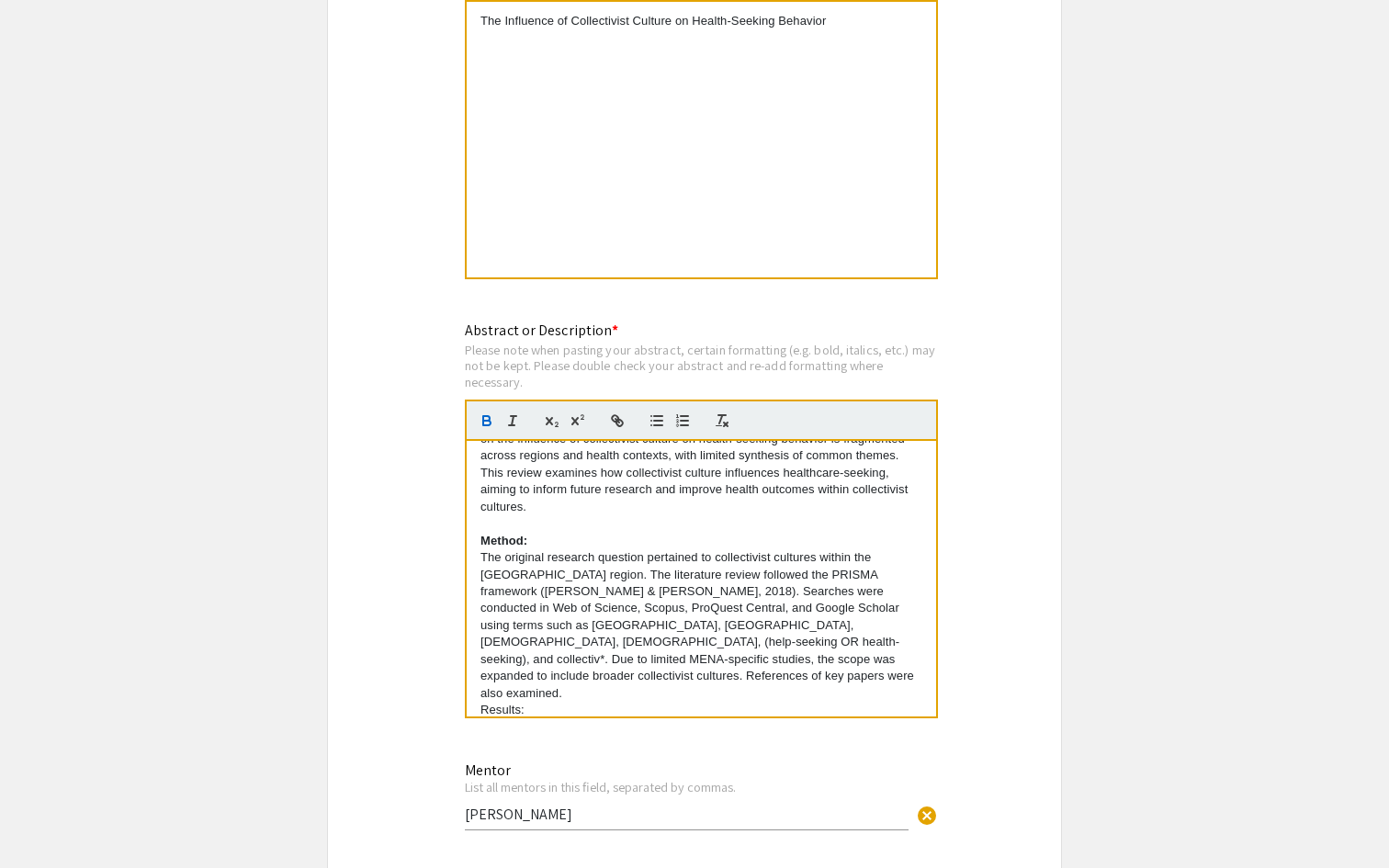
click at [478, 664] on div "Background: Health-seeking behavior is a key determinant of health outcomes, in…" at bounding box center [701, 578] width 469 height 276
click at [490, 719] on p "Results:" at bounding box center [701, 728] width 442 height 17
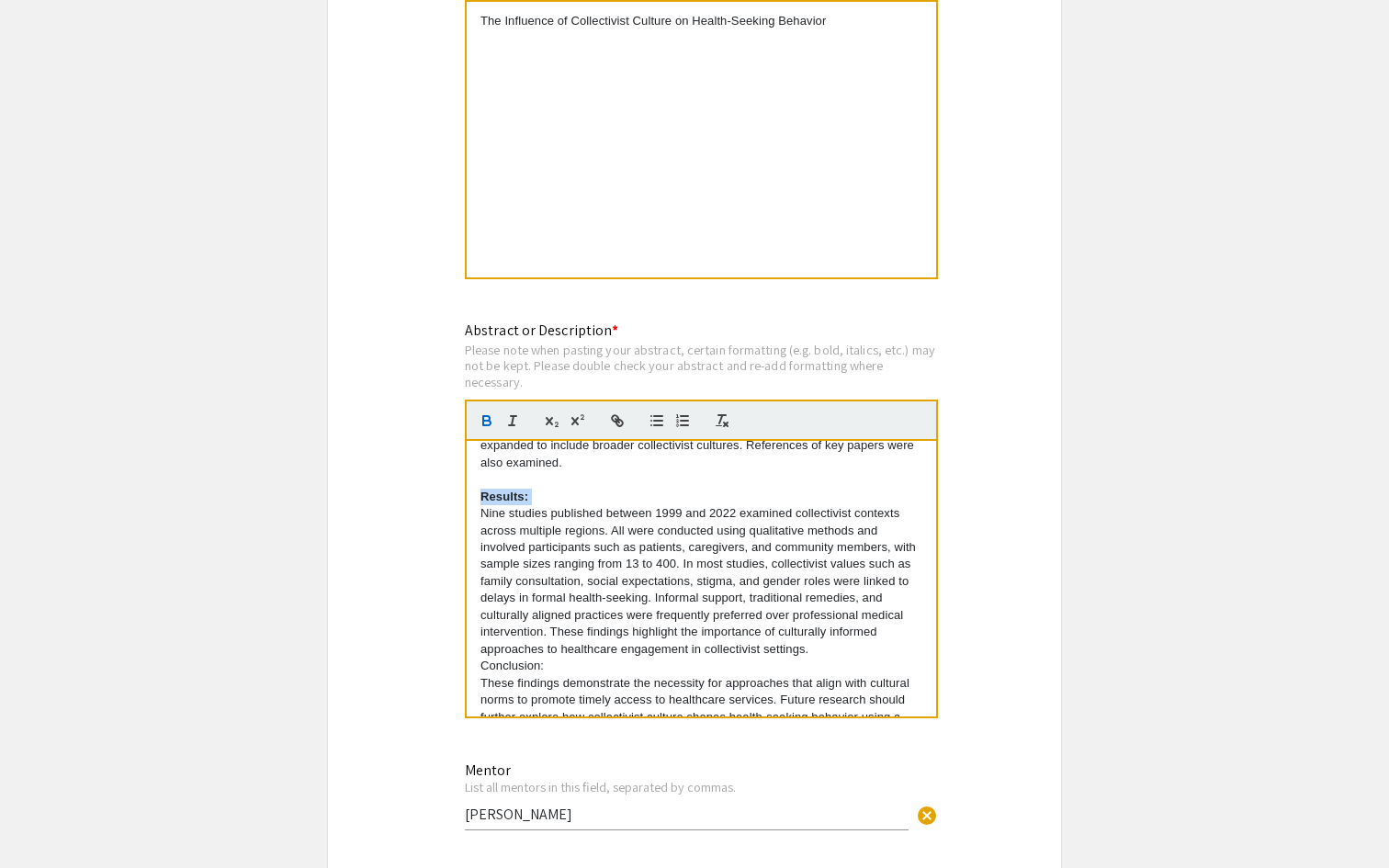
scroll to position [356, 0]
click at [476, 615] on div "Background: Health-seeking behavior is a key determinant of health outcomes, in…" at bounding box center [701, 578] width 469 height 276
click at [502, 672] on p "Conclusion:" at bounding box center [701, 681] width 442 height 17
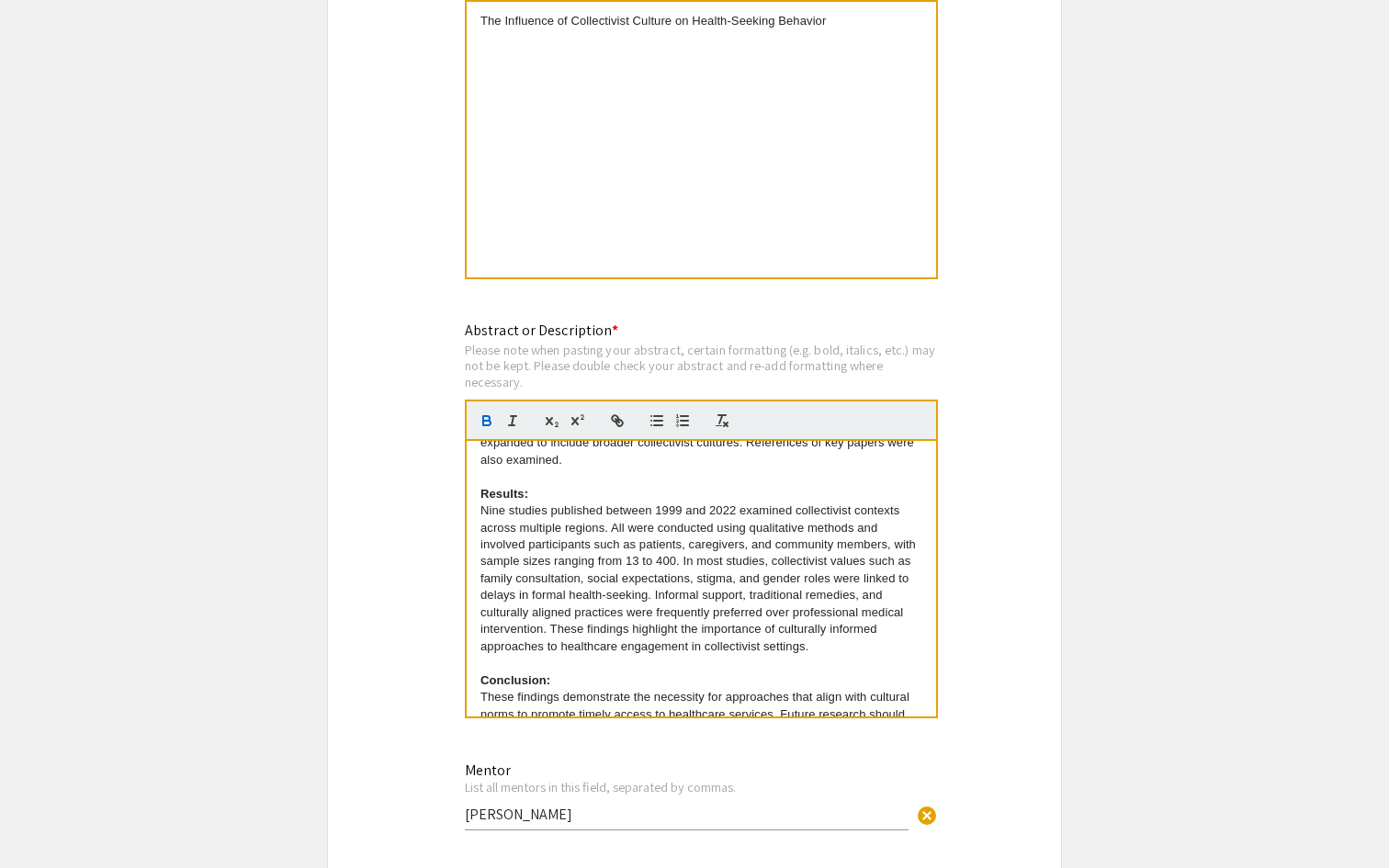
click at [431, 650] on div "Symposium Presentation Submission Summer Undergraduate Research Showcase 2025 P…" at bounding box center [694, 207] width 735 height 3127
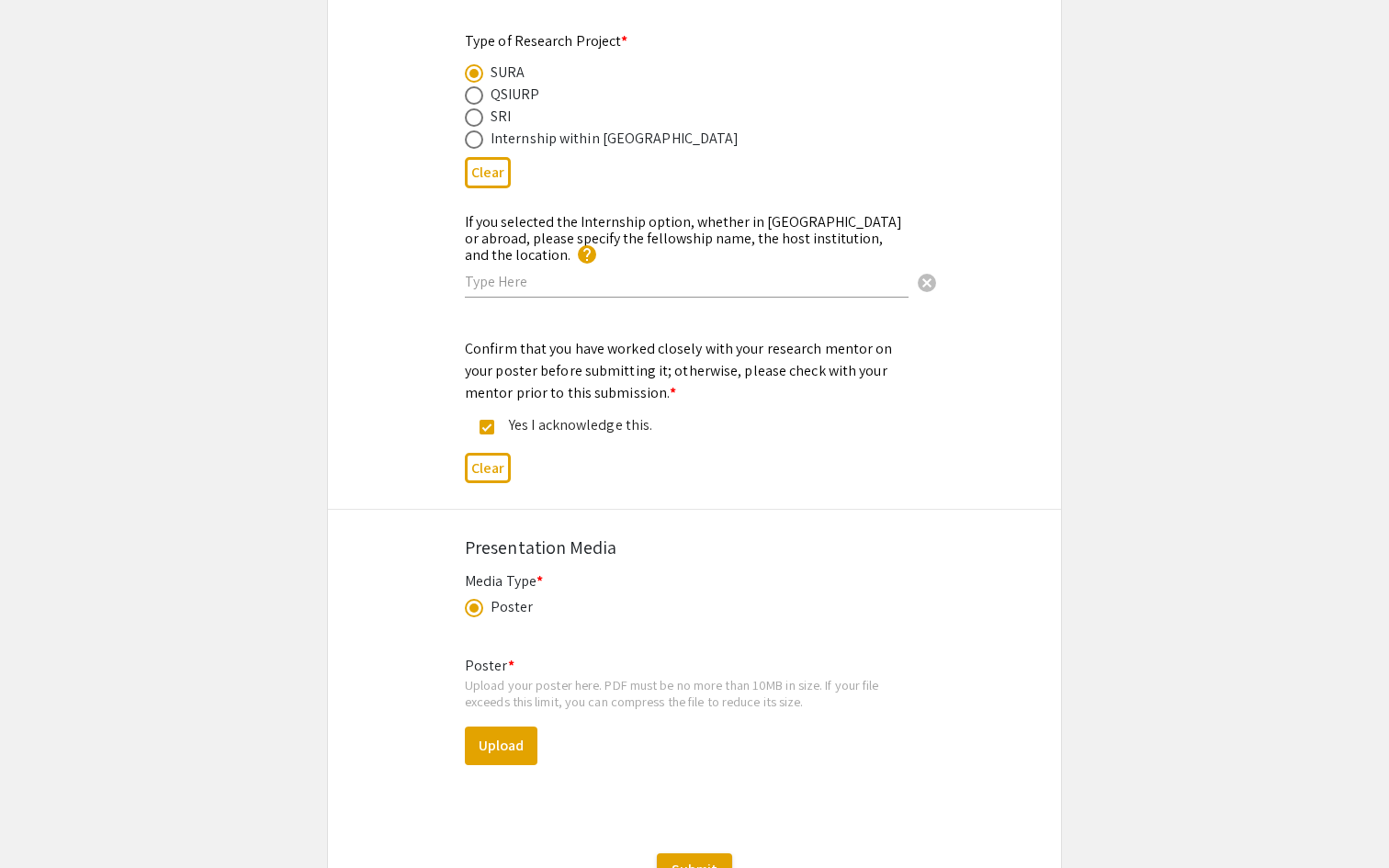
scroll to position [2340, 0]
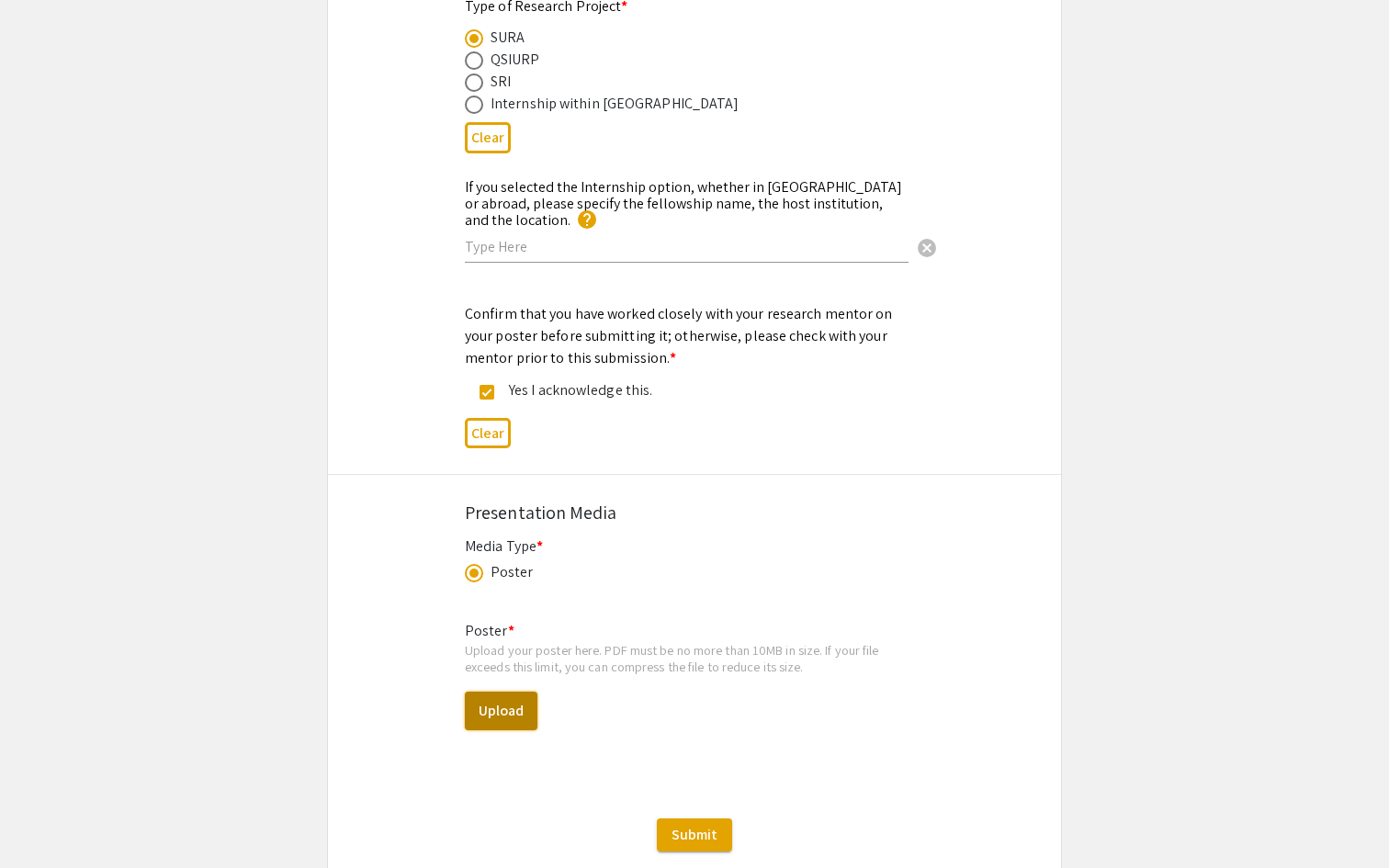
click at [508, 691] on button "Upload" at bounding box center [500, 710] width 73 height 39
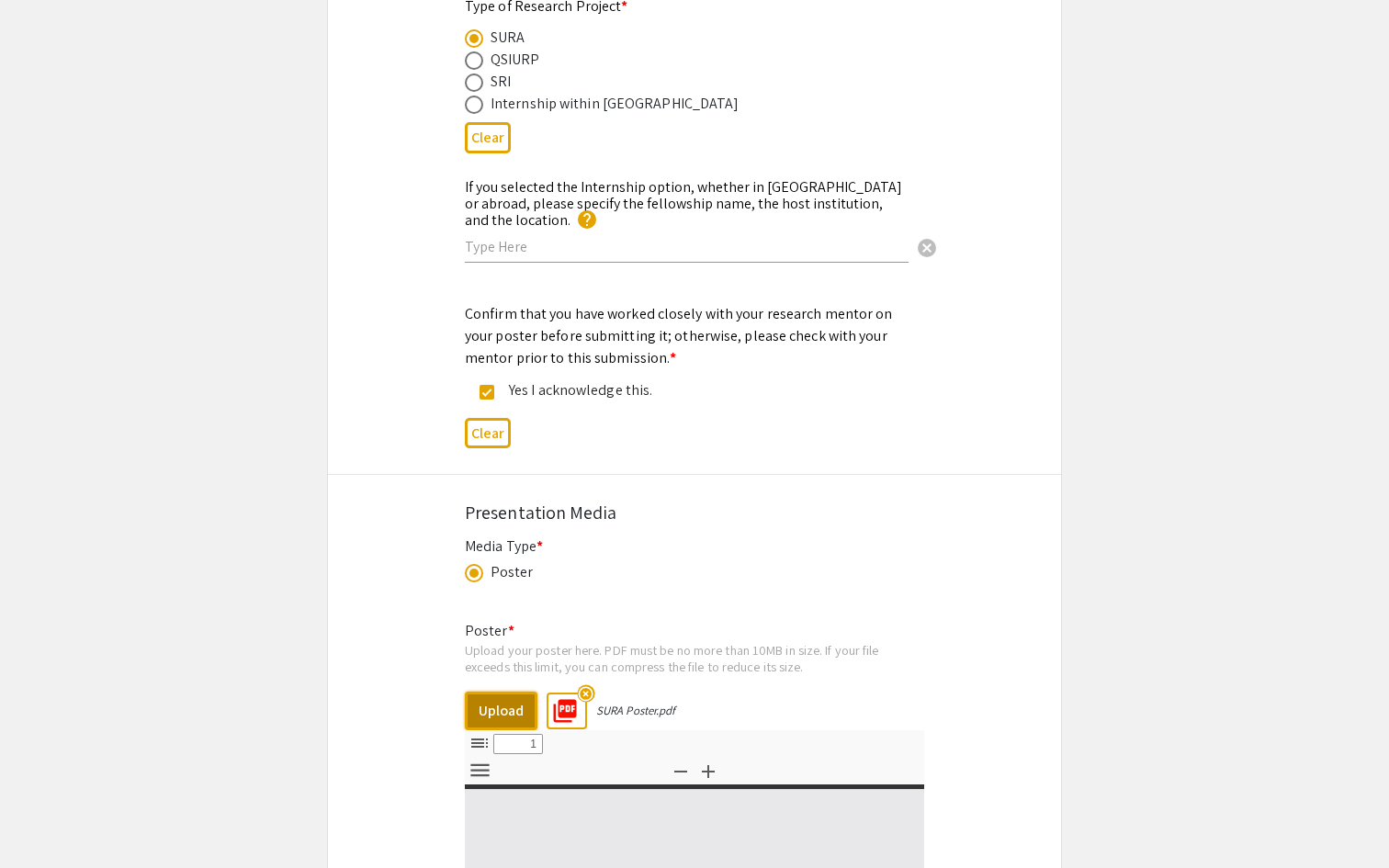
select select "custom"
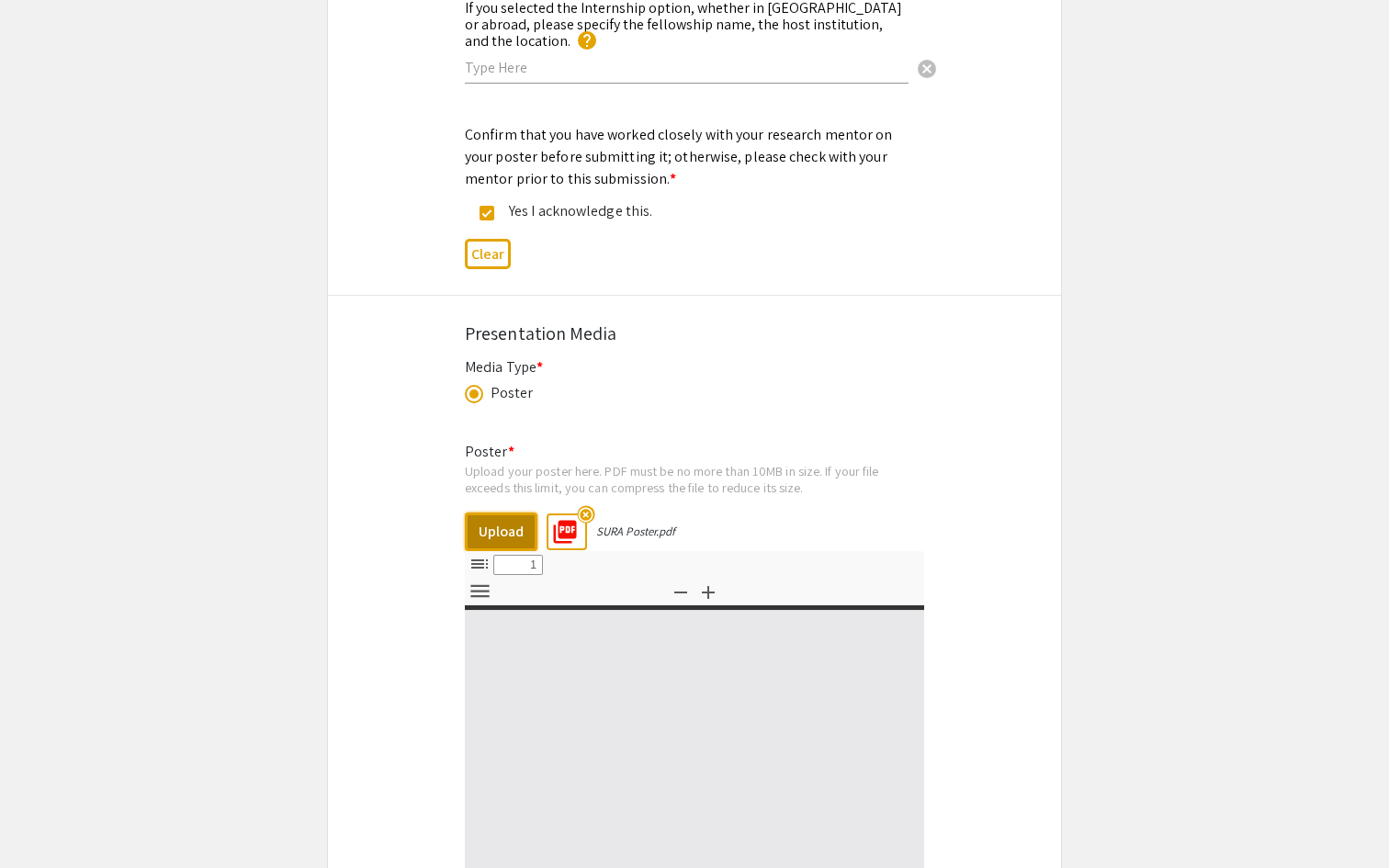
scroll to position [2761, 0]
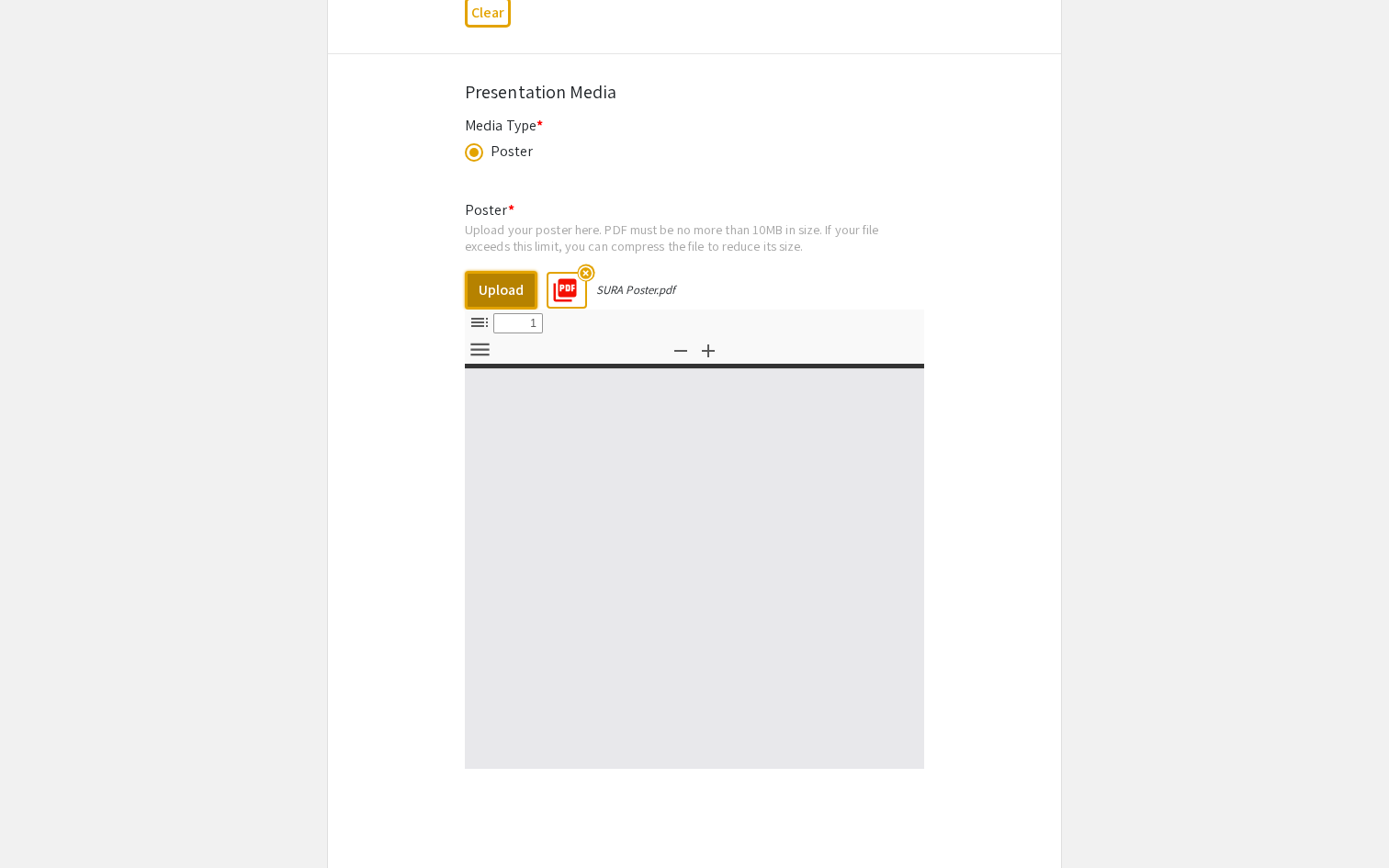
type input "0"
select select "custom"
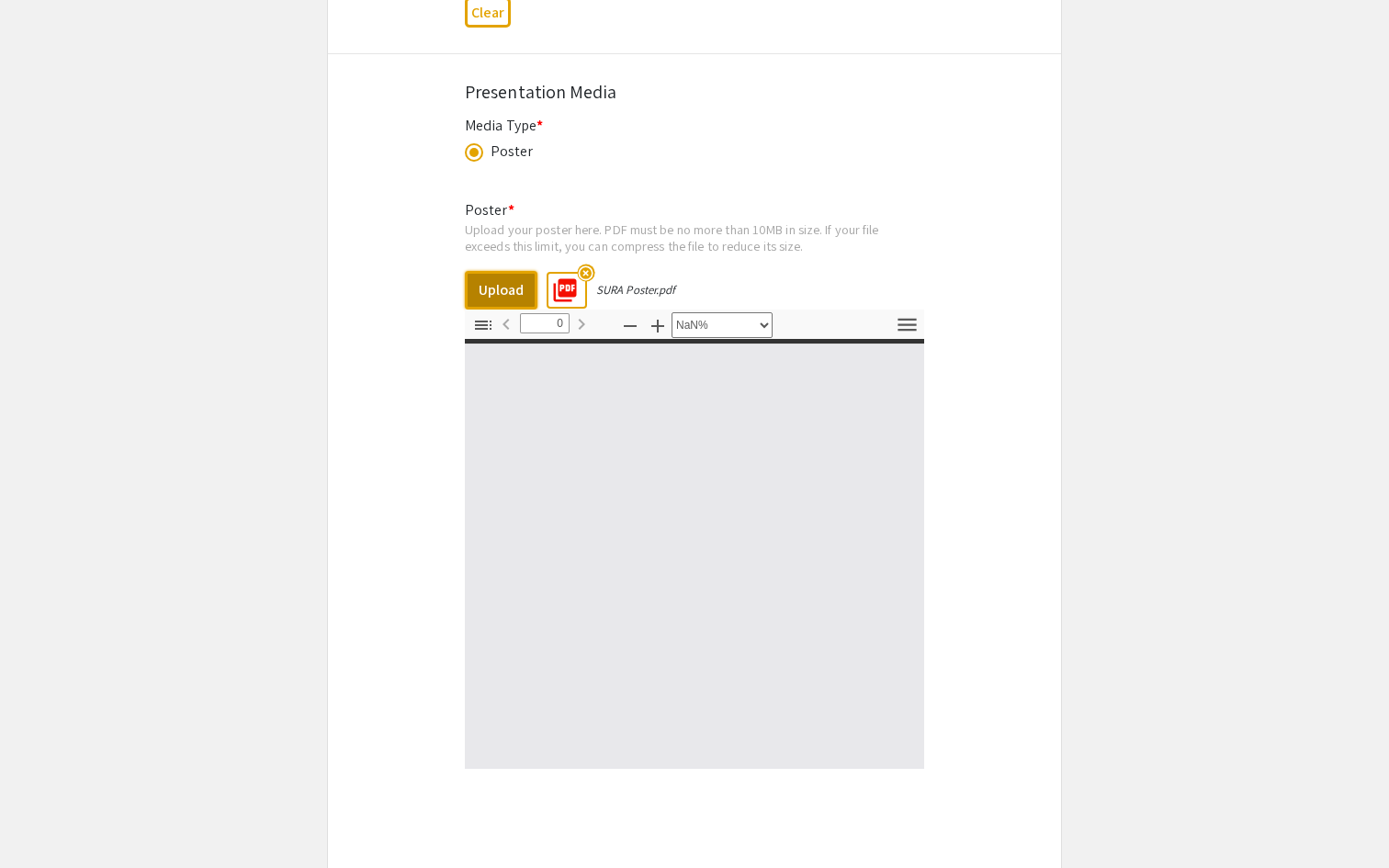
type input "1"
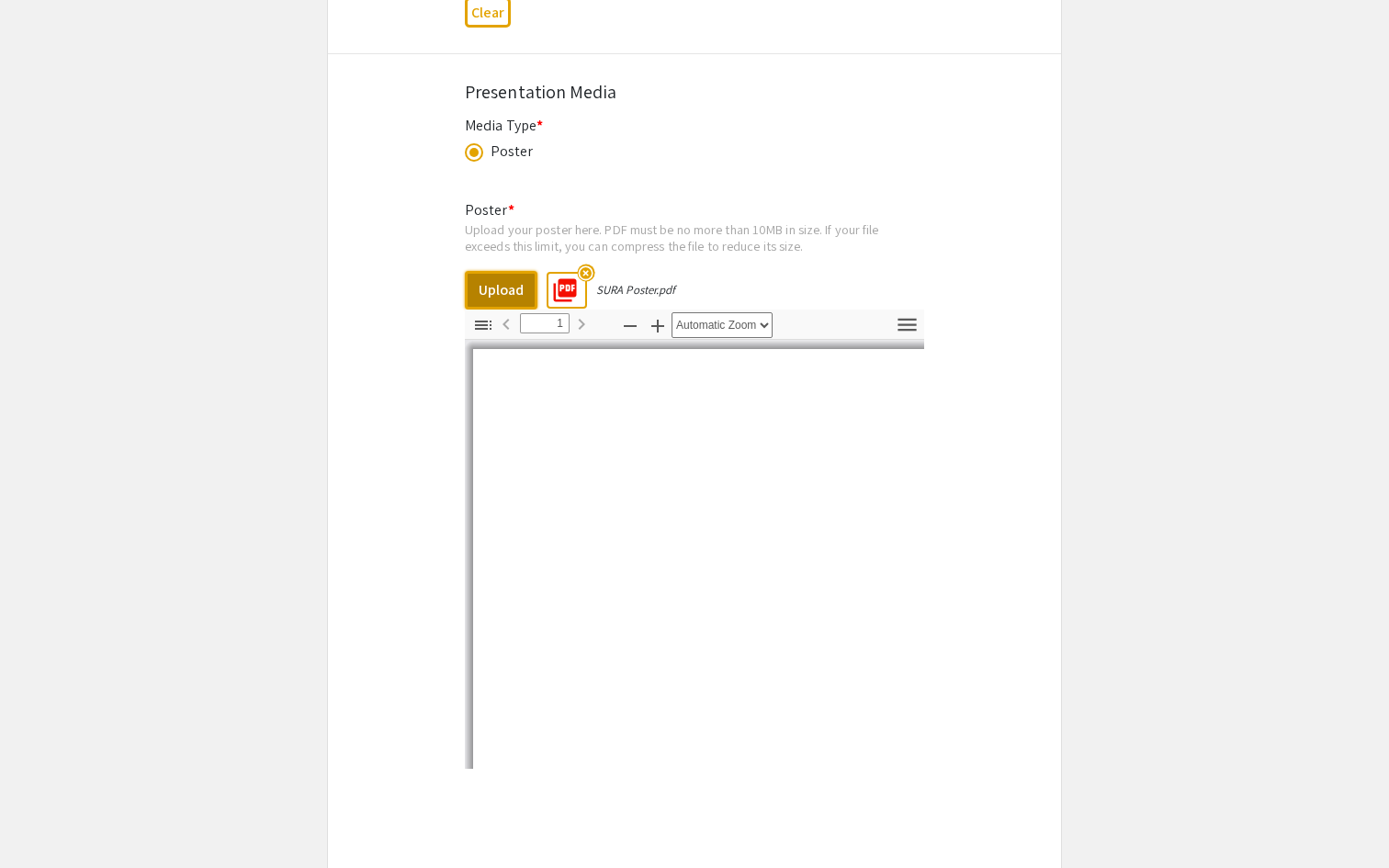
select select "auto"
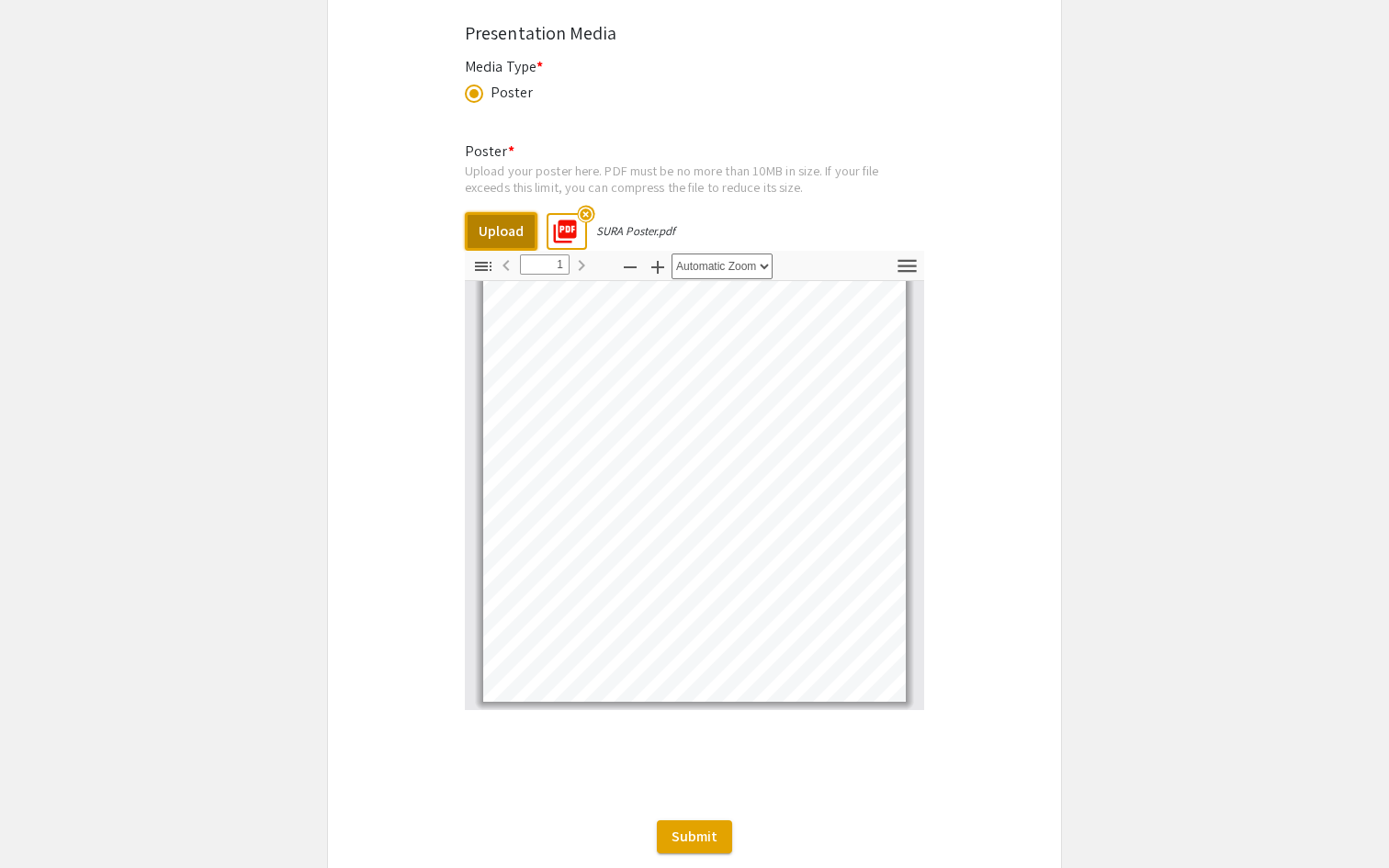
scroll to position [2937, 0]
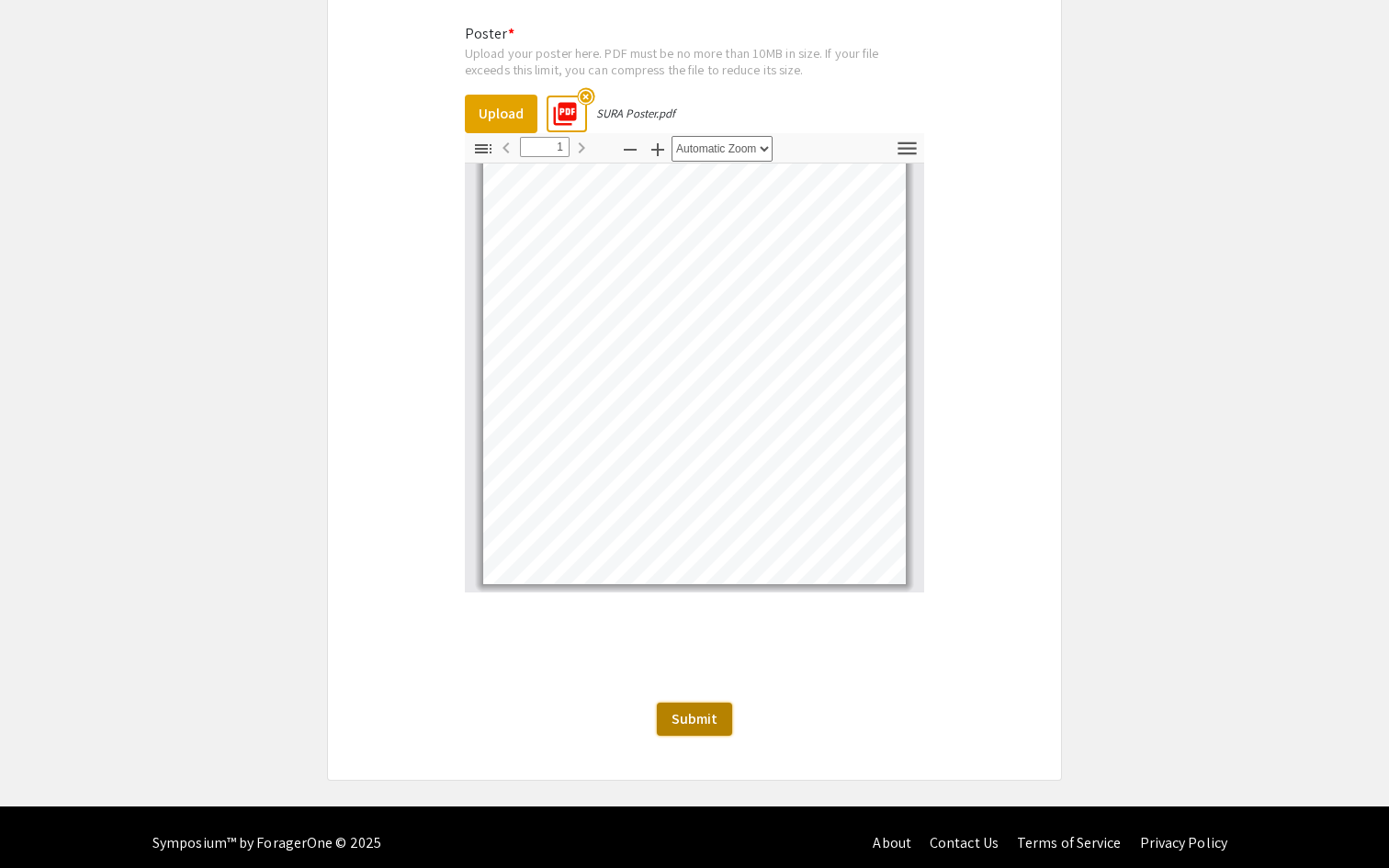
click at [697, 709] on span "Submit" at bounding box center [694, 718] width 46 height 19
